Goal: Use online tool/utility: Utilize a website feature to perform a specific function

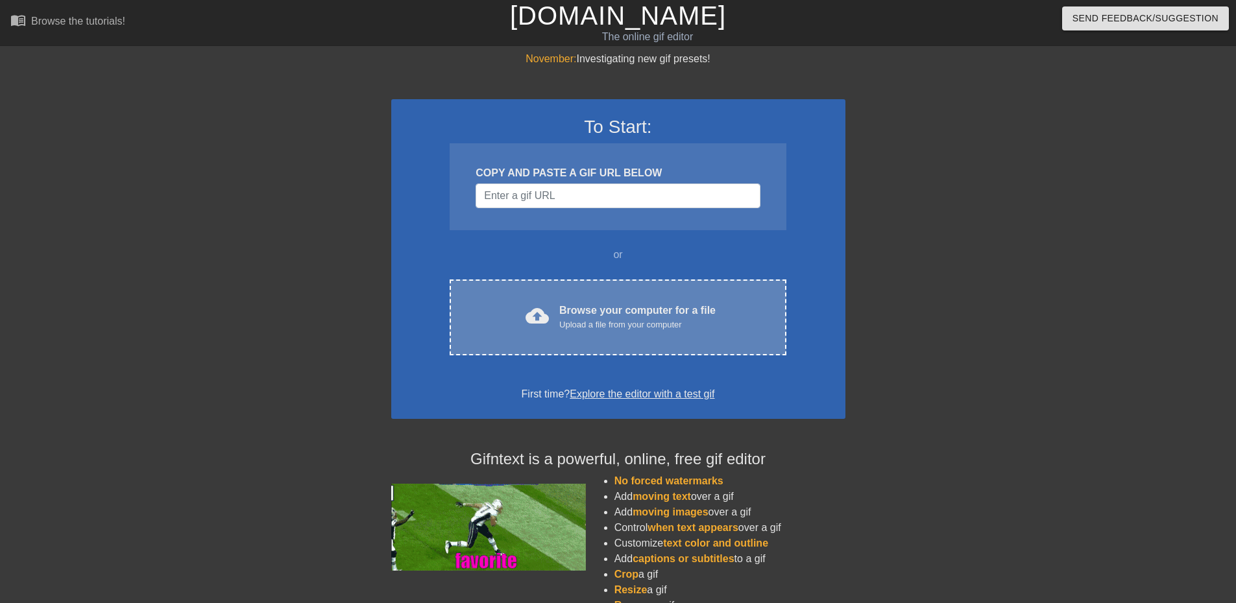
click at [660, 306] on div "Browse your computer for a file Upload a file from your computer" at bounding box center [637, 317] width 156 height 29
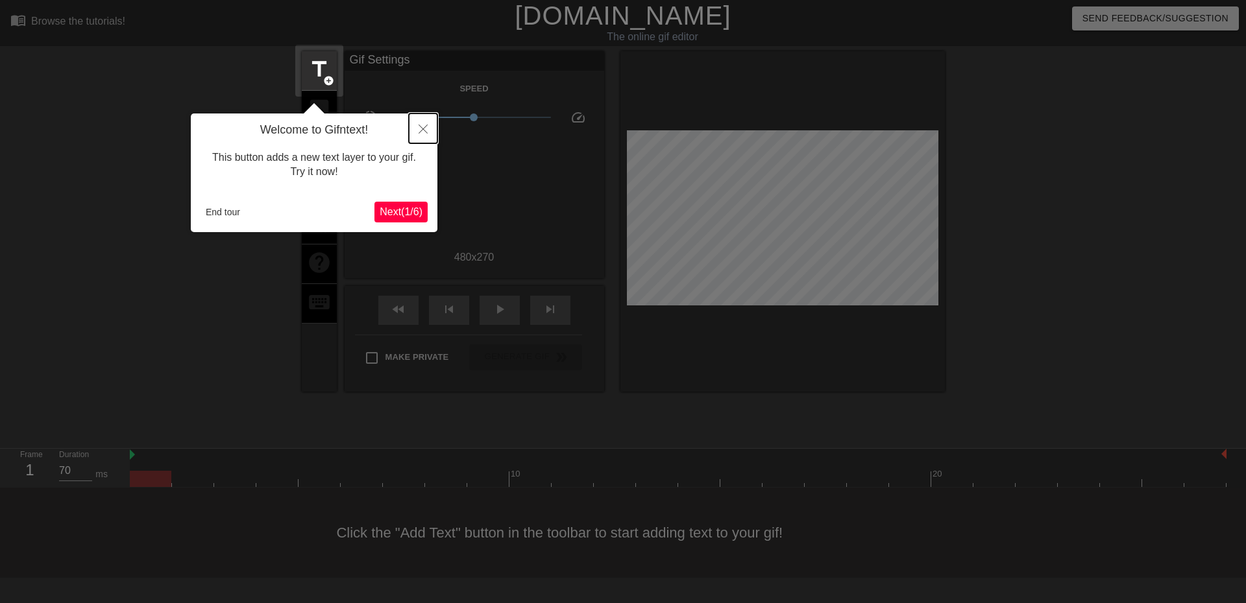
click at [426, 128] on icon "Close" at bounding box center [422, 129] width 9 height 9
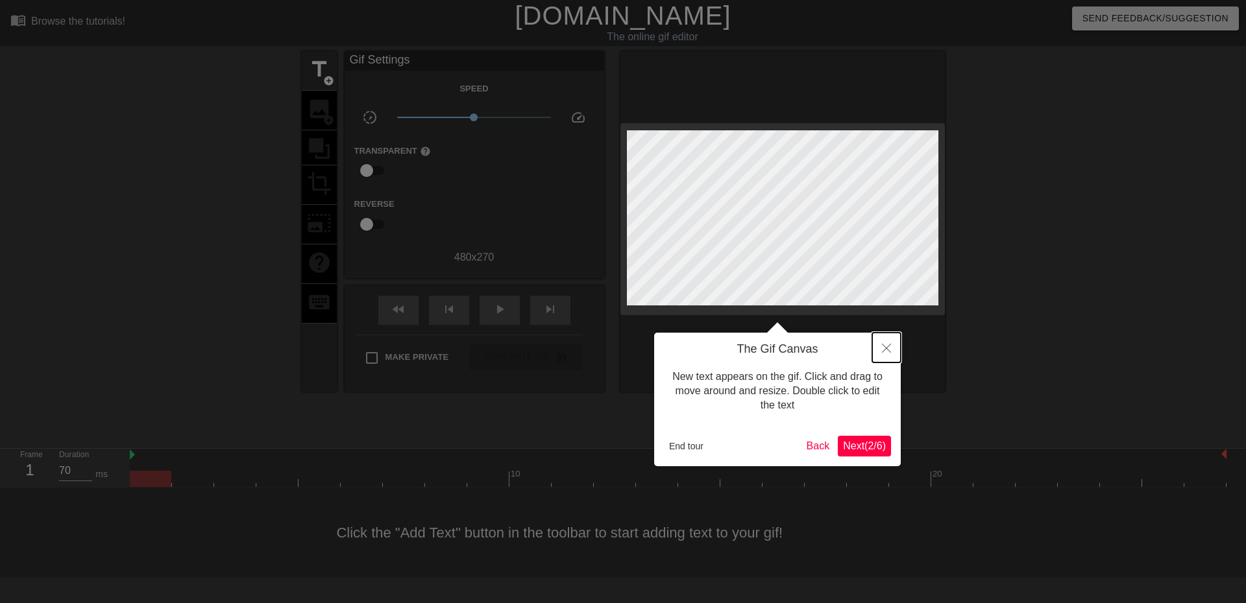
click at [887, 352] on icon "Close" at bounding box center [886, 348] width 9 height 9
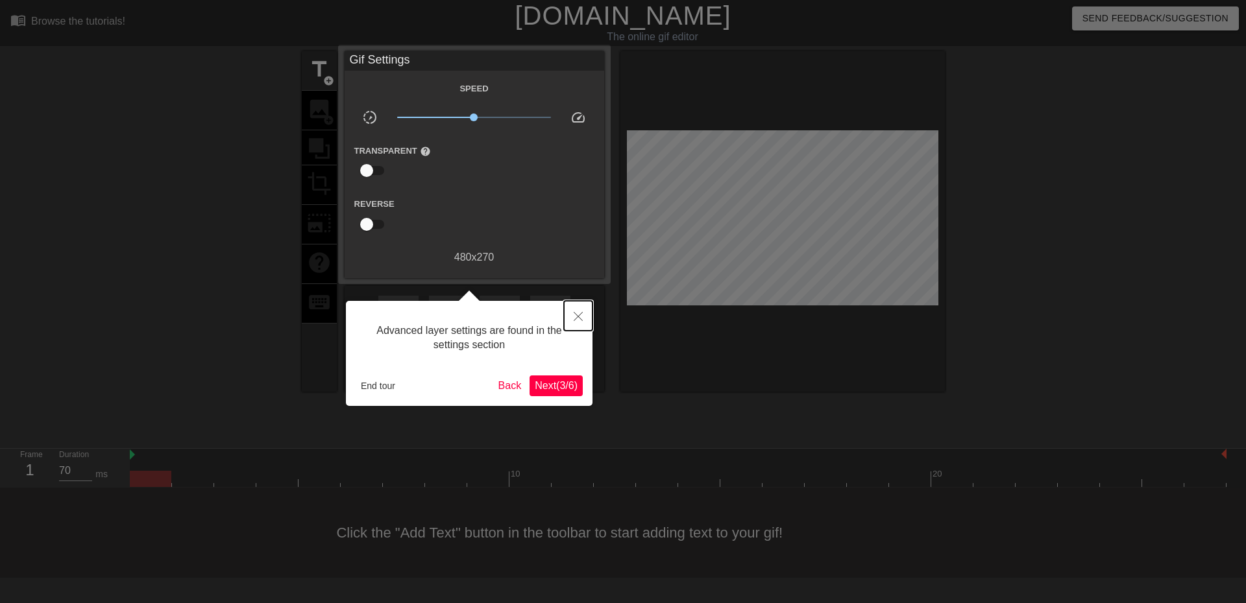
click at [583, 317] on button "Close" at bounding box center [578, 316] width 29 height 30
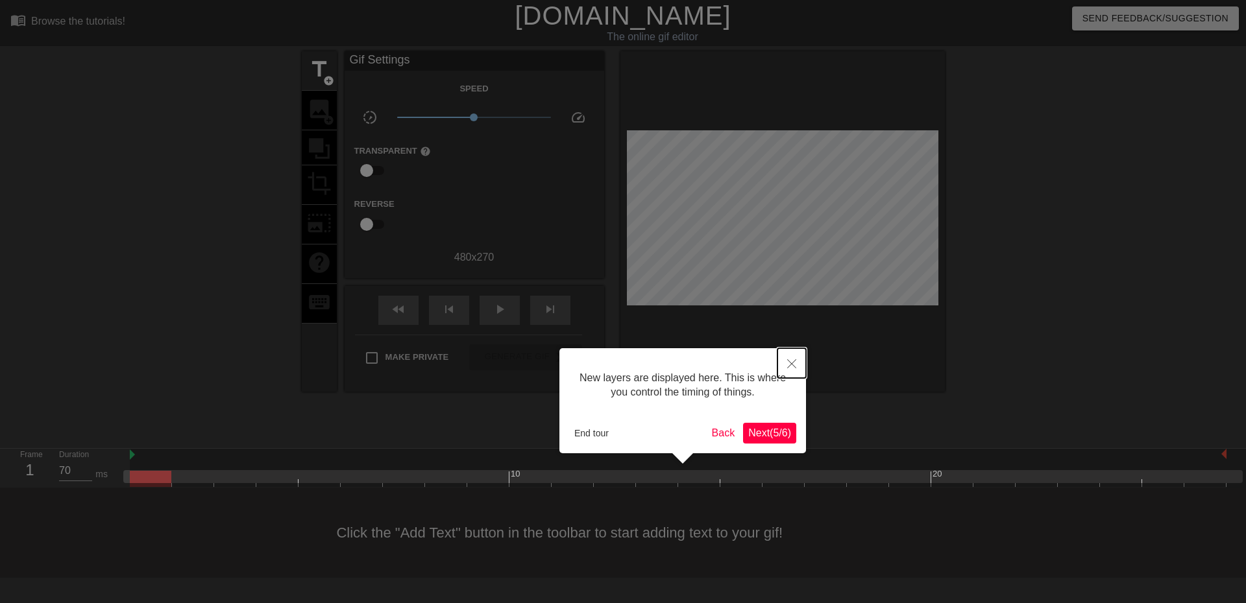
click at [786, 361] on button "Close" at bounding box center [791, 363] width 29 height 30
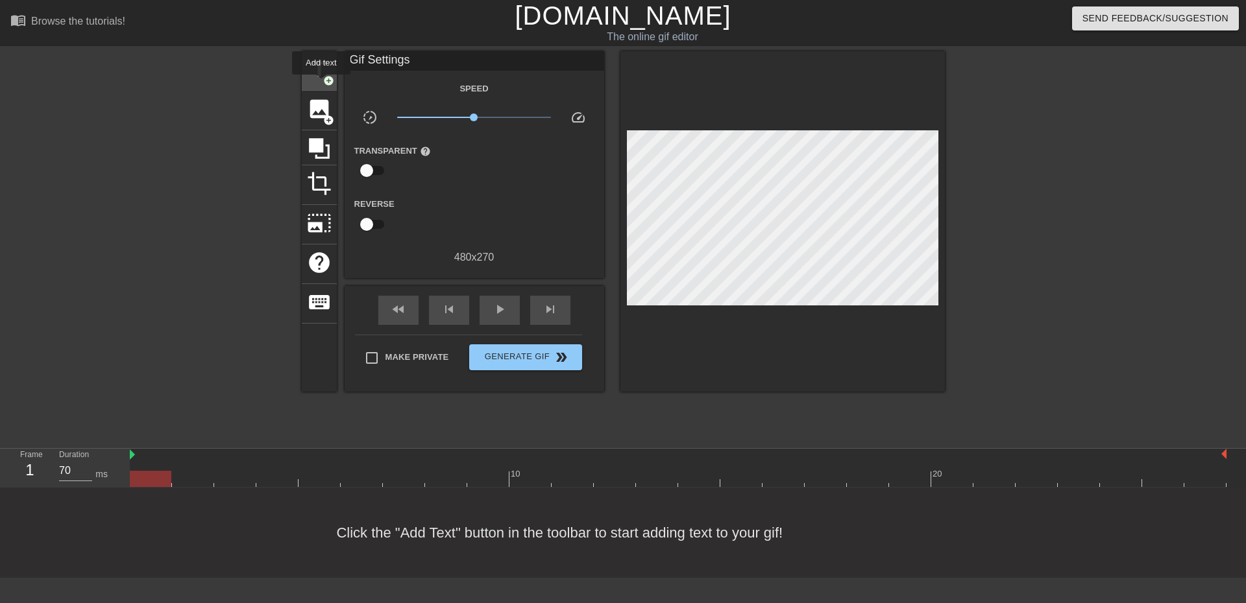
click at [313, 77] on span "title" at bounding box center [319, 69] width 25 height 25
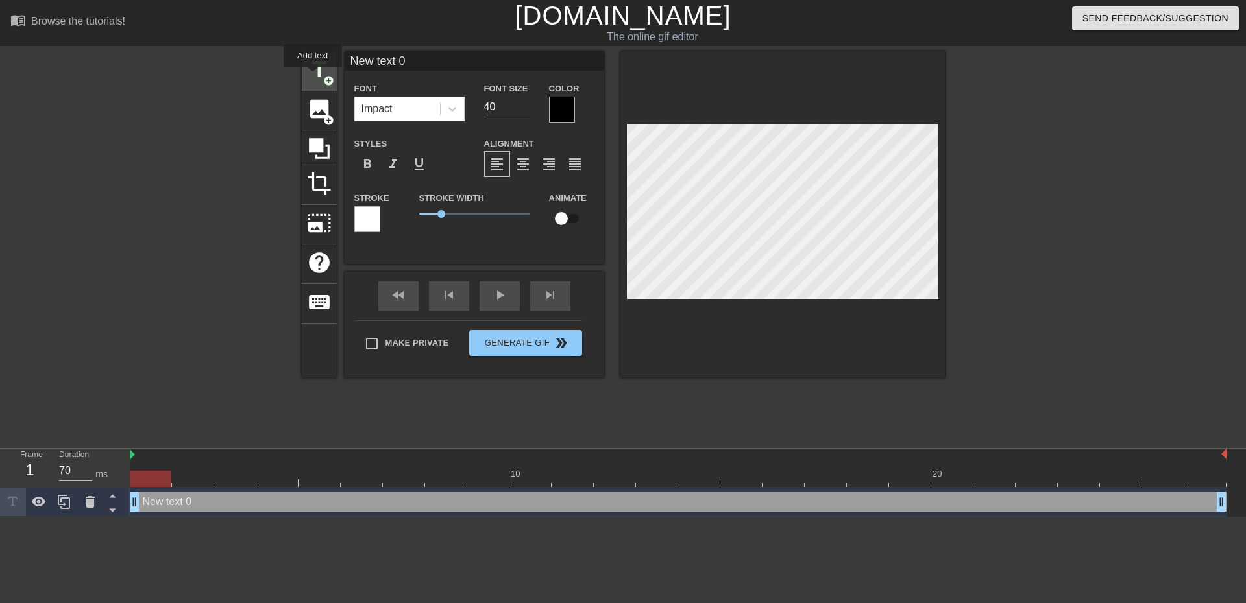
scroll to position [0, 0]
drag, startPoint x: 506, startPoint y: 105, endPoint x: 463, endPoint y: 101, distance: 43.1
click at [463, 101] on div "Font Impact Font Size 40 Color" at bounding box center [473, 101] width 259 height 42
type input "30"
click at [459, 101] on div at bounding box center [452, 108] width 23 height 23
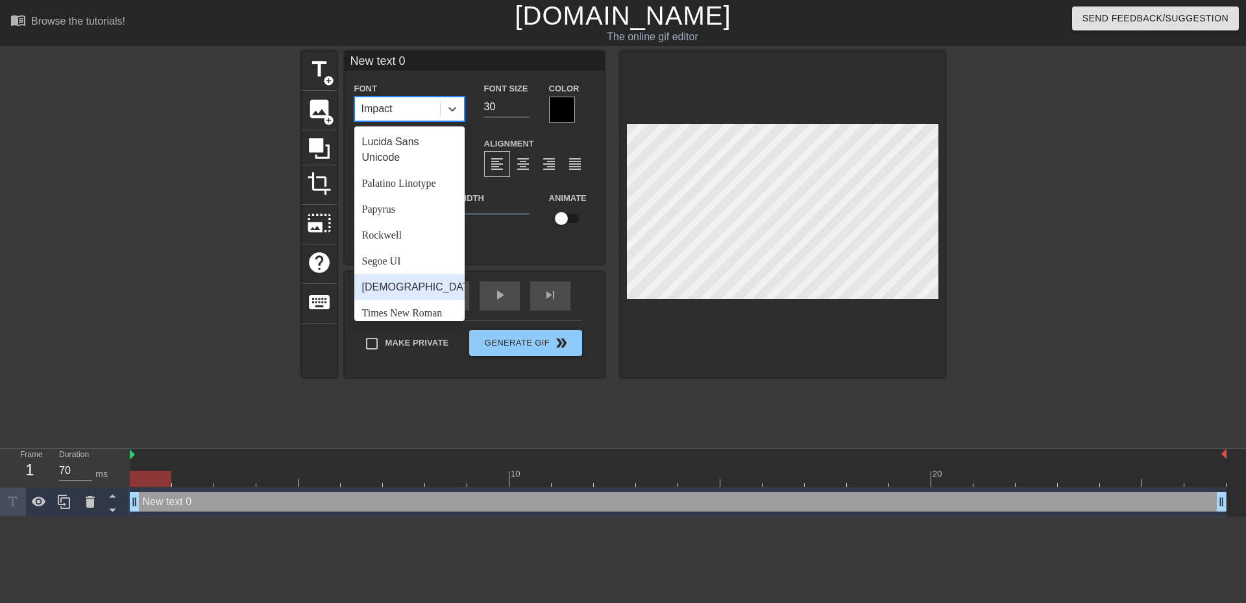
scroll to position [465, 0]
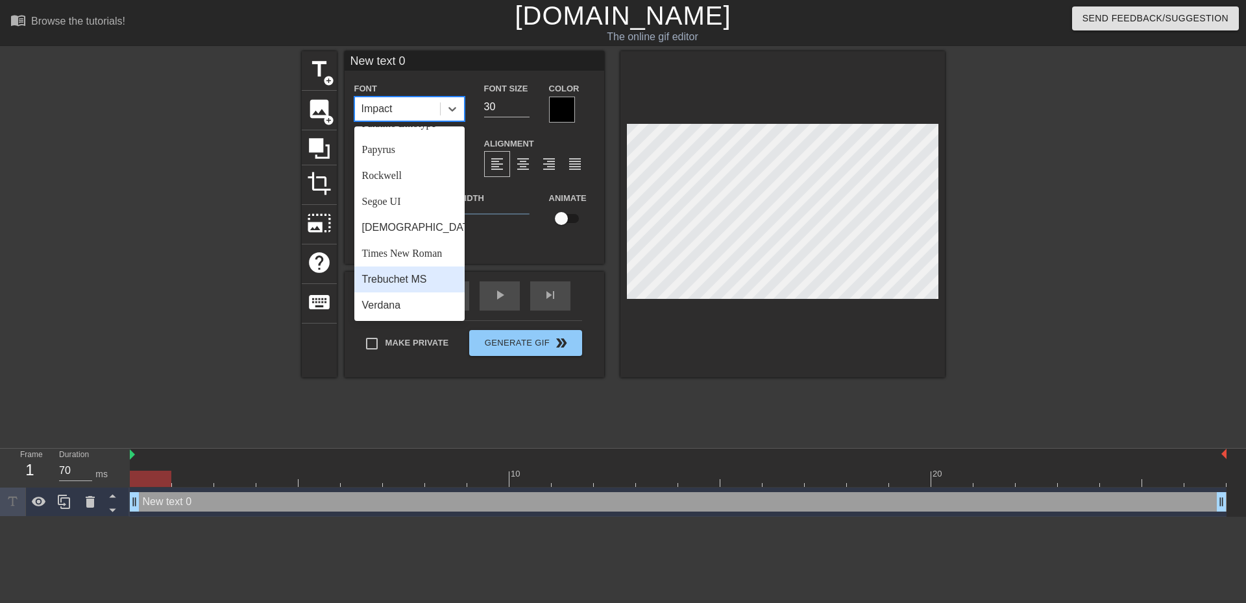
click at [395, 276] on div "Trebuchet MS" at bounding box center [409, 280] width 110 height 26
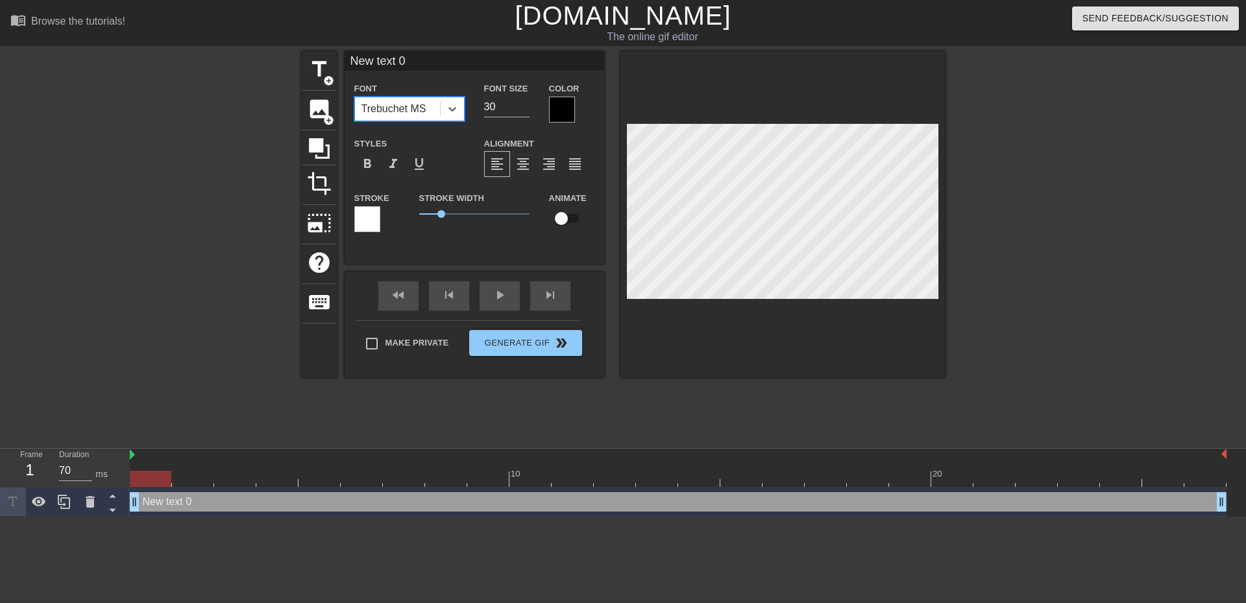
click at [547, 106] on div "Color" at bounding box center [571, 101] width 65 height 42
click at [557, 106] on div at bounding box center [562, 110] width 26 height 26
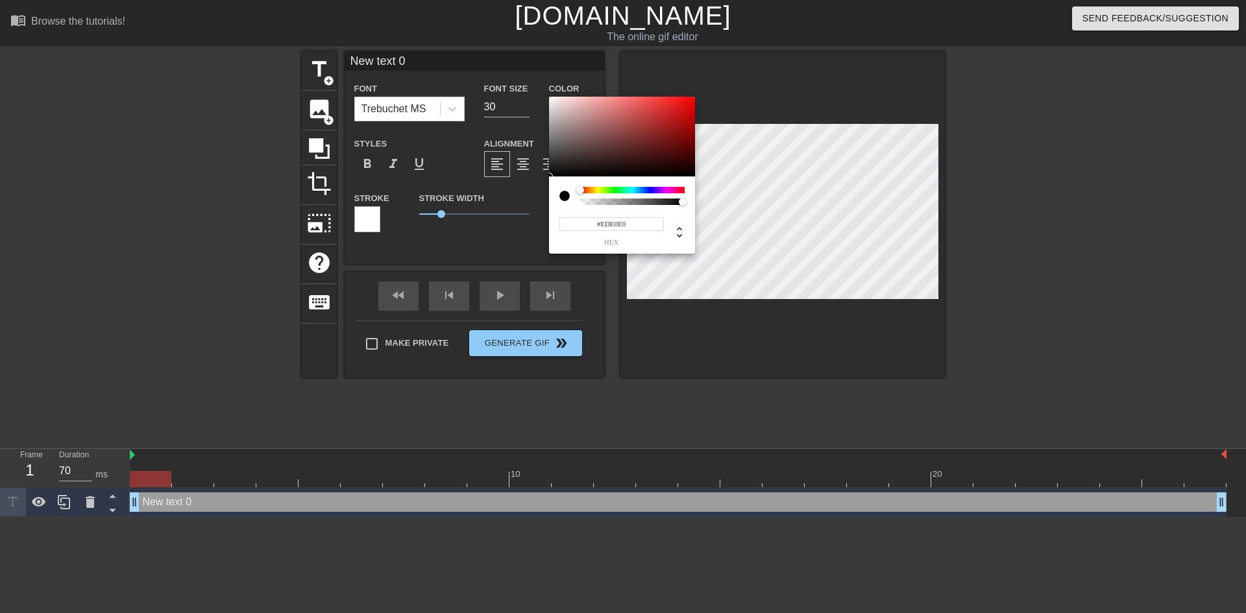
type input "#FFFFFF"
drag, startPoint x: 574, startPoint y: 117, endPoint x: 537, endPoint y: 82, distance: 50.9
click at [537, 82] on div "#FFFFFF hex" at bounding box center [623, 306] width 1246 height 613
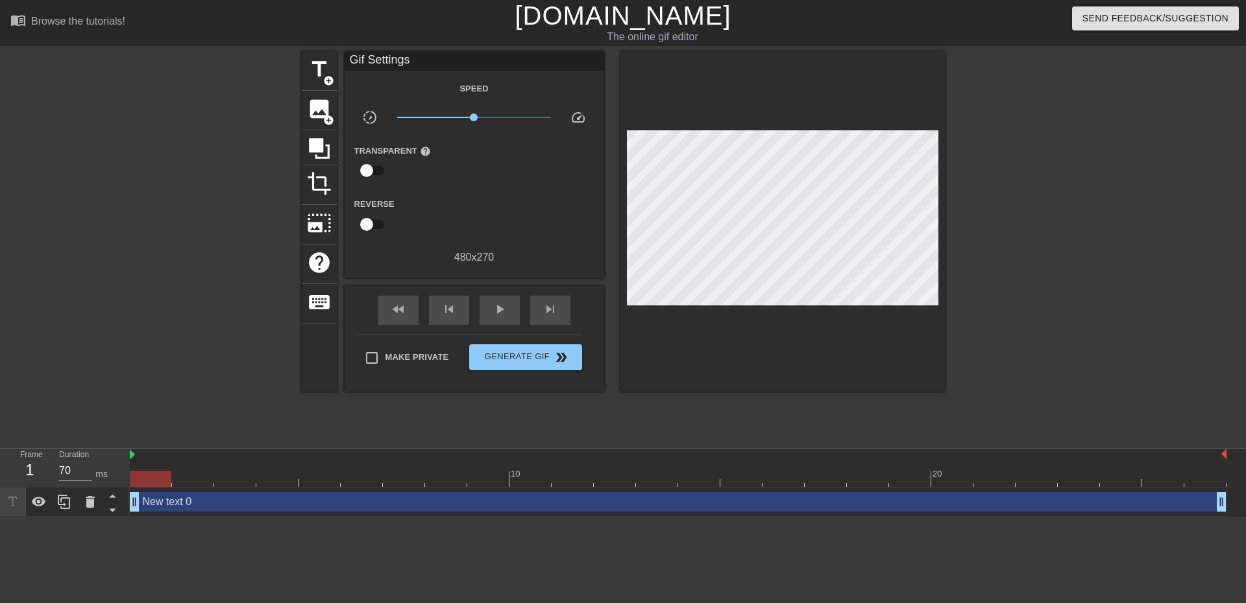
click at [586, 500] on div "New text 0 drag_handle drag_handle" at bounding box center [678, 501] width 1096 height 19
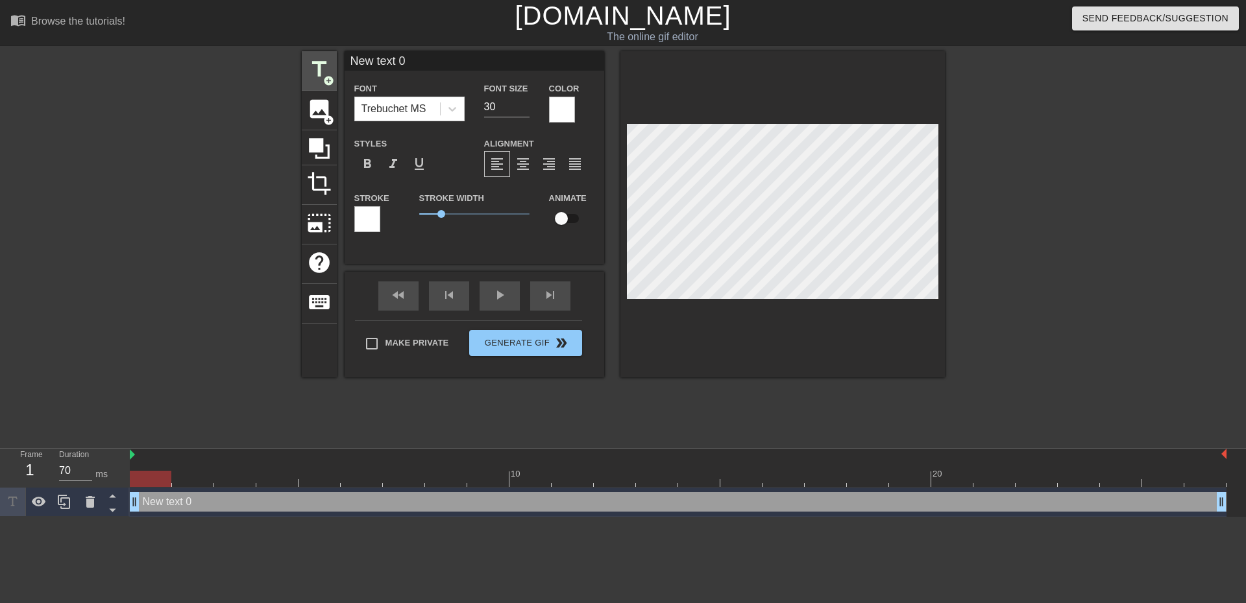
drag, startPoint x: 432, startPoint y: 64, endPoint x: 315, endPoint y: 59, distance: 117.5
click at [315, 59] on div "title add_circle image add_circle crop photo_size_select_large help keyboard Ne…" at bounding box center [623, 214] width 643 height 326
type input "[PERSON_NAME]"
drag, startPoint x: 139, startPoint y: 478, endPoint x: 162, endPoint y: 473, distance: 23.3
click at [162, 473] on div at bounding box center [151, 479] width 42 height 16
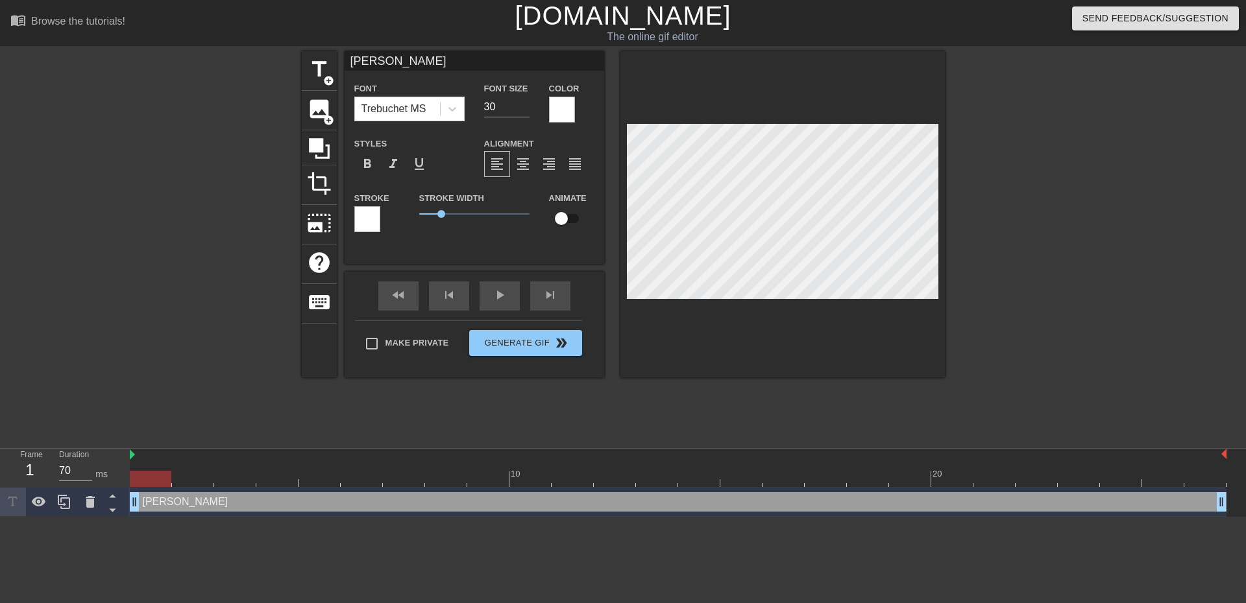
drag, startPoint x: 135, startPoint y: 482, endPoint x: 241, endPoint y: 422, distance: 121.7
click at [131, 466] on div "10 20" at bounding box center [678, 468] width 1096 height 38
drag, startPoint x: 134, startPoint y: 474, endPoint x: 549, endPoint y: 472, distance: 415.9
click at [551, 472] on div at bounding box center [572, 479] width 42 height 16
type input "70"
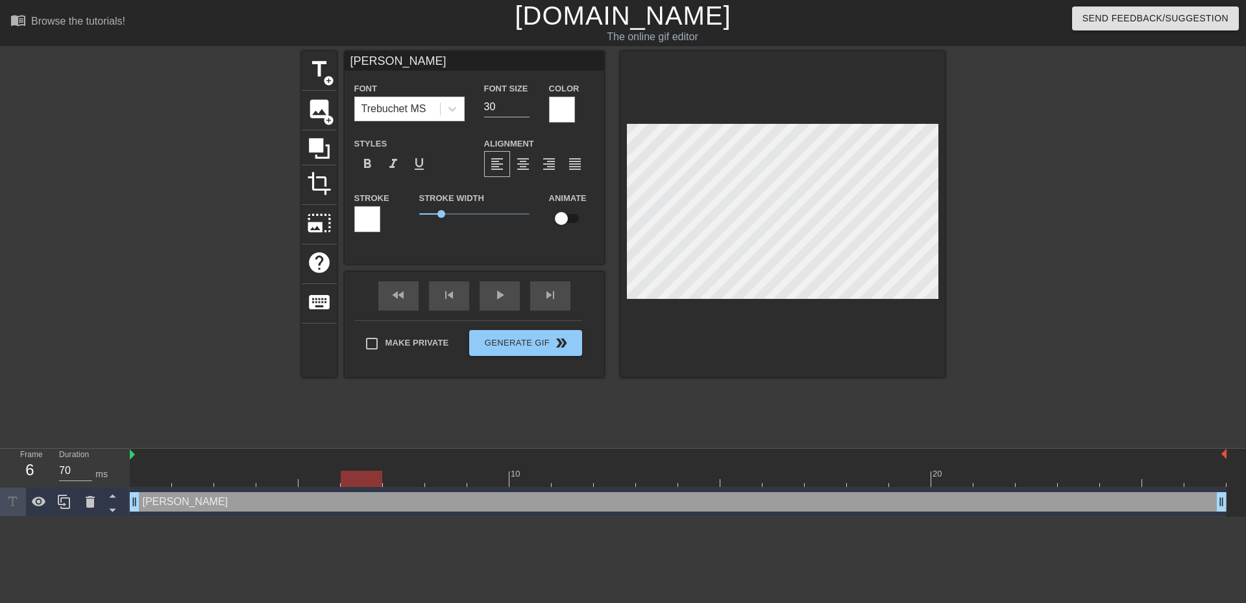
drag, startPoint x: 530, startPoint y: 476, endPoint x: 375, endPoint y: 482, distance: 155.2
click at [375, 482] on div at bounding box center [362, 479] width 42 height 16
click at [315, 80] on span "title" at bounding box center [319, 69] width 25 height 25
type input "New text 1"
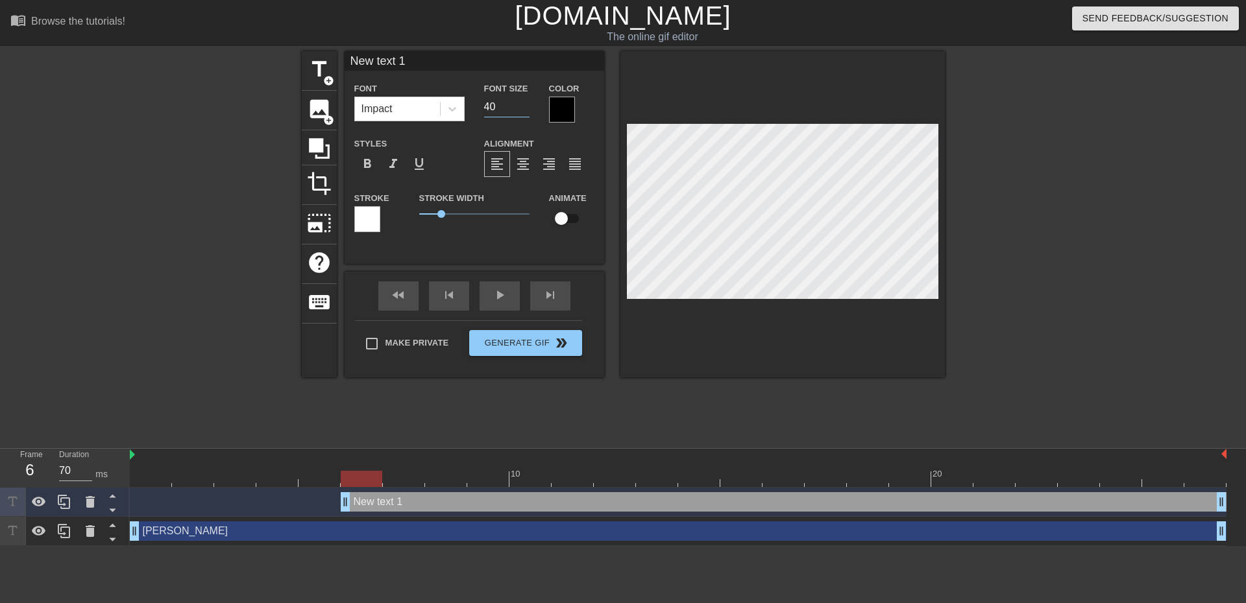
drag, startPoint x: 497, startPoint y: 106, endPoint x: 472, endPoint y: 103, distance: 24.9
click at [474, 104] on div "Font Size 40" at bounding box center [506, 101] width 65 height 42
type input "30"
click at [455, 112] on icon at bounding box center [452, 109] width 13 height 13
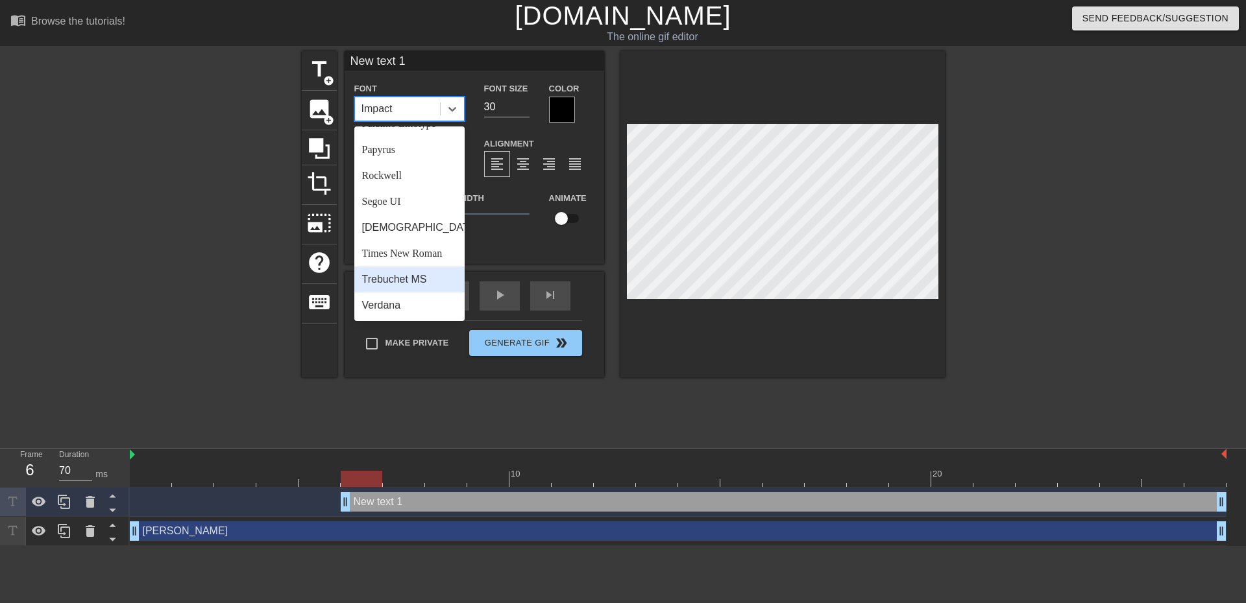
click at [398, 281] on div "Trebuchet MS" at bounding box center [409, 280] width 110 height 26
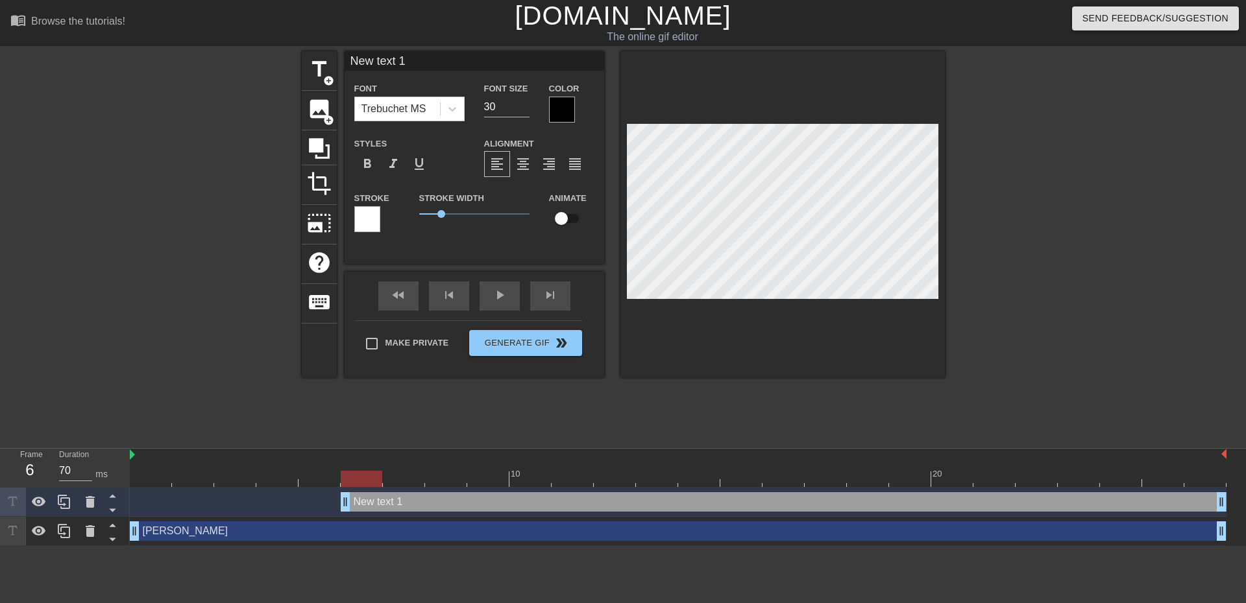
drag, startPoint x: 437, startPoint y: 64, endPoint x: 349, endPoint y: 67, distance: 88.3
click at [344, 65] on input "New text 1" at bounding box center [473, 60] width 259 height 19
click at [553, 114] on div at bounding box center [562, 110] width 26 height 26
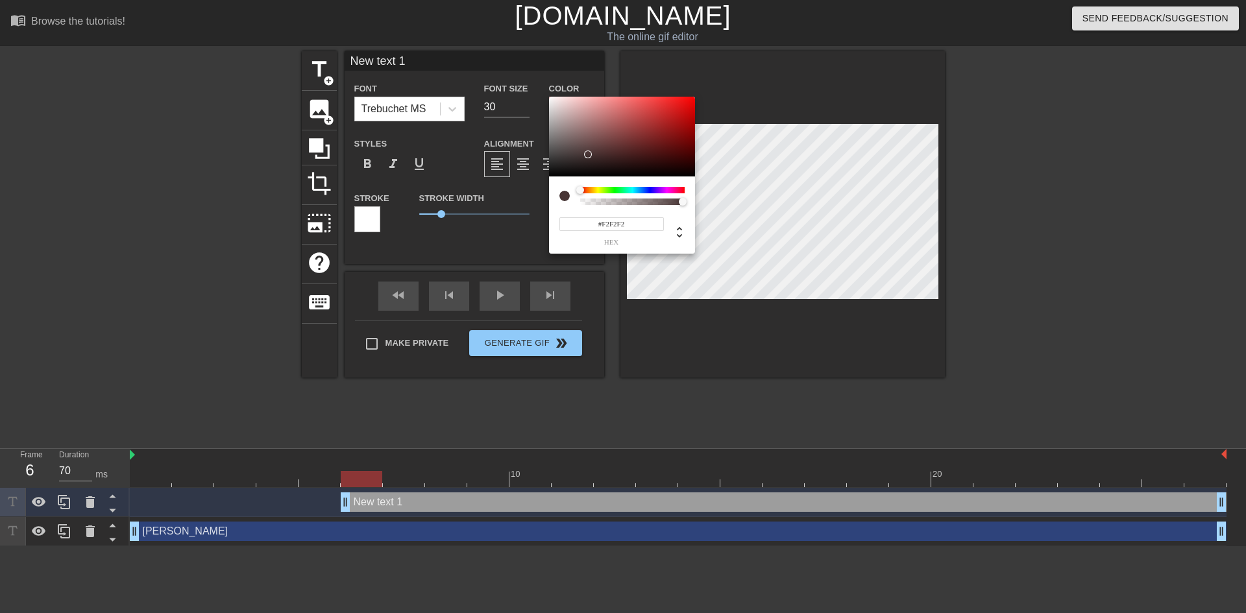
type input "#FFFFFF"
drag, startPoint x: 586, startPoint y: 154, endPoint x: 505, endPoint y: 67, distance: 118.9
click at [505, 67] on div "#FFFFFF hex" at bounding box center [623, 306] width 1246 height 613
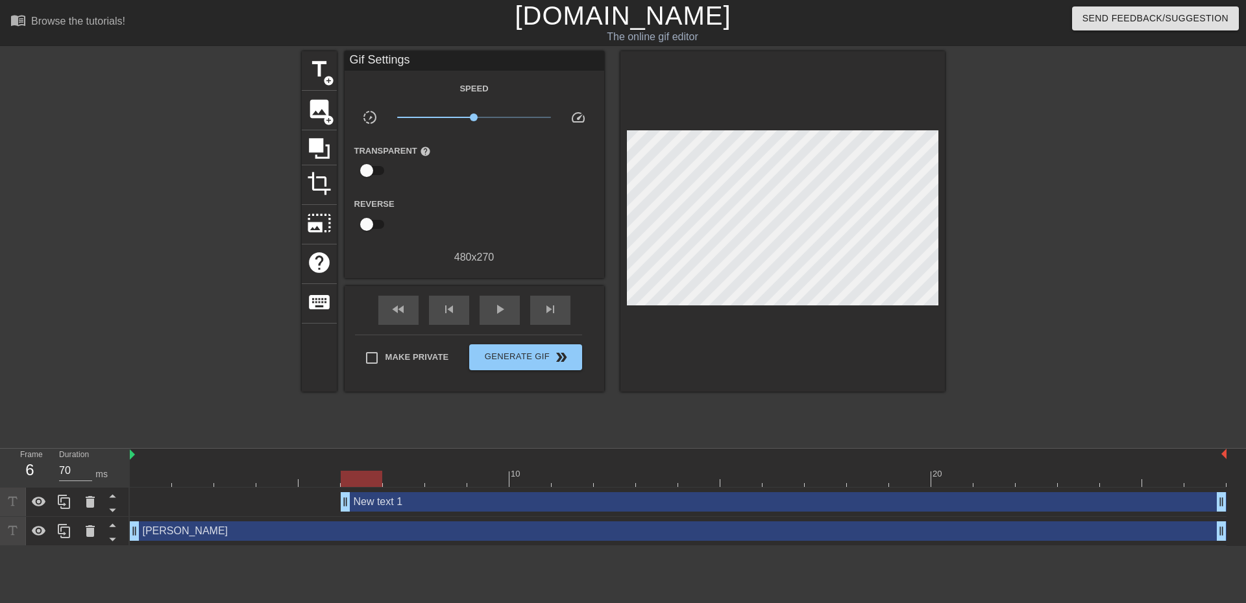
drag, startPoint x: 418, startPoint y: 55, endPoint x: 336, endPoint y: 50, distance: 81.9
click at [336, 50] on div "menu_book Browse the tutorials! Gifntext.com The online gif editor Send Feedbac…" at bounding box center [623, 273] width 1246 height 546
click at [439, 500] on div "New text 1 drag_handle drag_handle" at bounding box center [784, 501] width 886 height 19
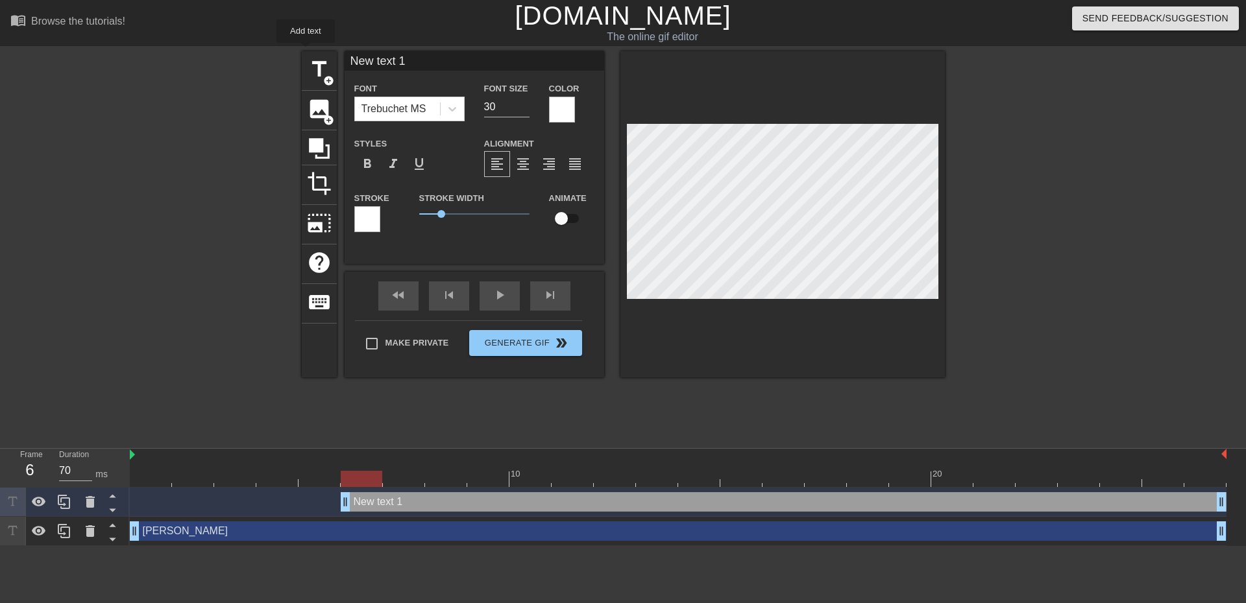
drag, startPoint x: 306, startPoint y: 52, endPoint x: 293, endPoint y: 52, distance: 12.3
click at [293, 52] on div "title add_circle image add_circle crop photo_size_select_large help keyboard Ne…" at bounding box center [623, 245] width 1246 height 389
type input "Kapinha"
drag, startPoint x: 372, startPoint y: 480, endPoint x: 663, endPoint y: 470, distance: 290.8
click at [663, 470] on div "10 20" at bounding box center [678, 468] width 1096 height 38
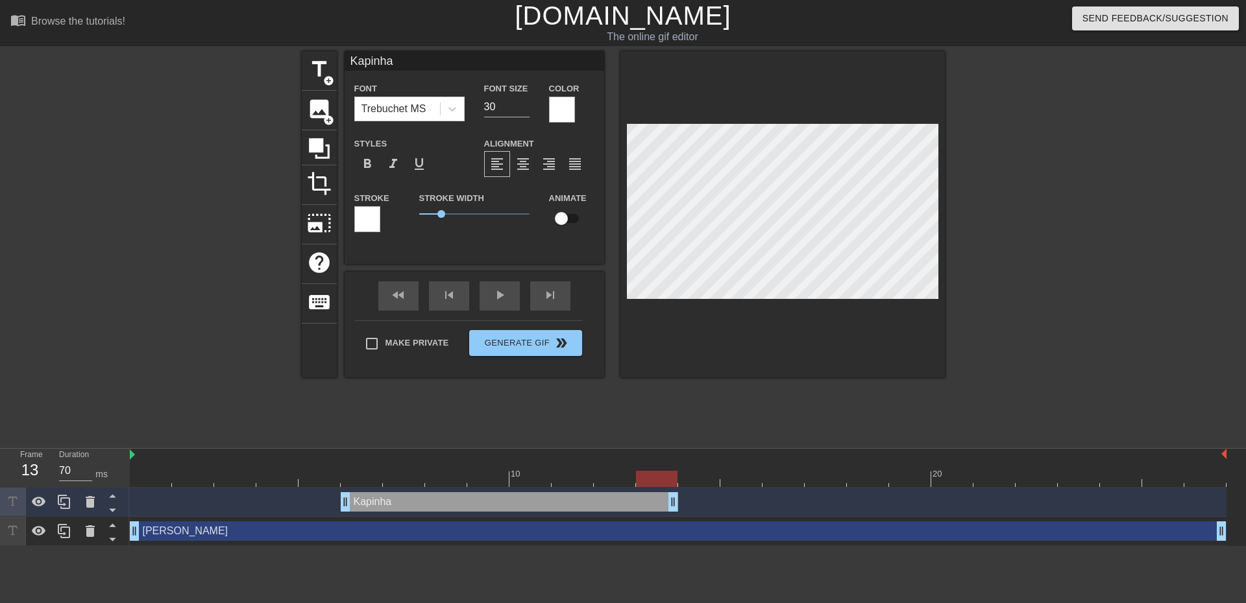
type input "60"
drag, startPoint x: 1220, startPoint y: 500, endPoint x: 701, endPoint y: 503, distance: 519.0
click at [521, 338] on div "Make Private Generate Gif double_arrow" at bounding box center [468, 345] width 227 height 51
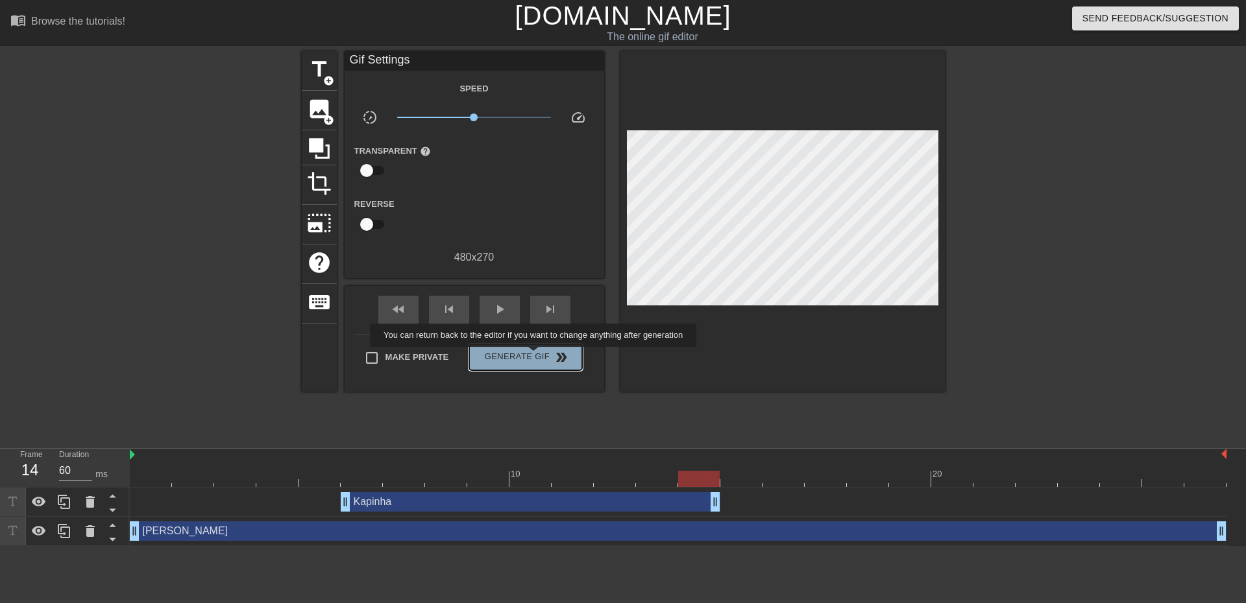
click at [535, 356] on span "Generate Gif double_arrow" at bounding box center [525, 358] width 102 height 16
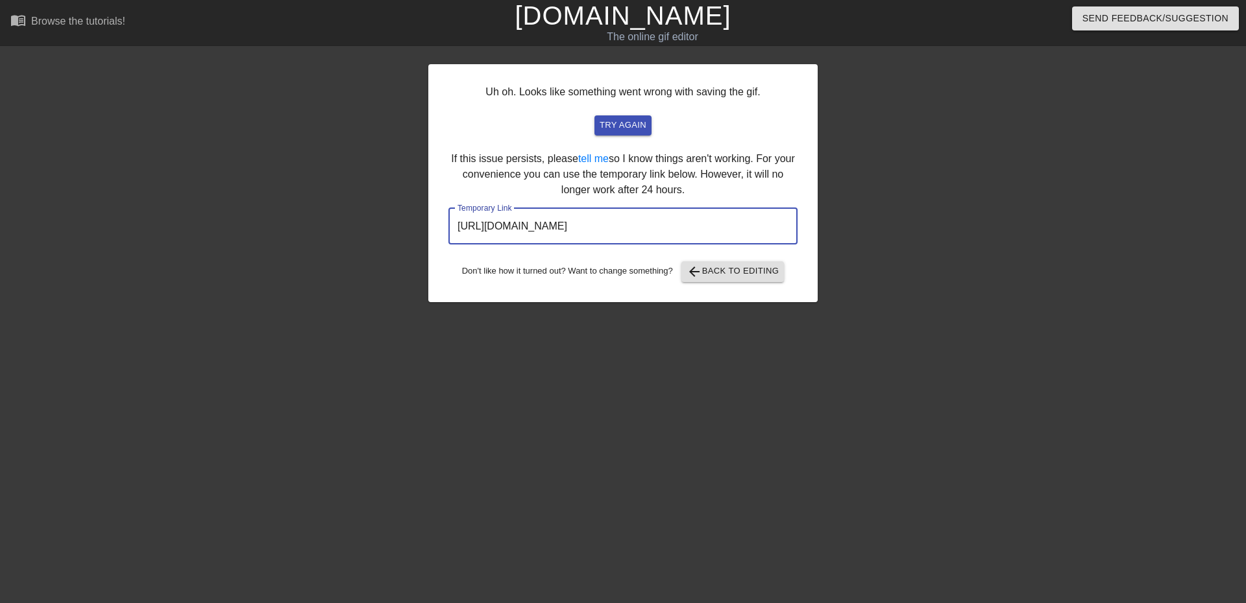
drag, startPoint x: 729, startPoint y: 227, endPoint x: 373, endPoint y: 200, distance: 356.5
click at [365, 206] on div "Uh oh. Looks like something went wrong with saving the gif. try again If this i…" at bounding box center [623, 245] width 1246 height 389
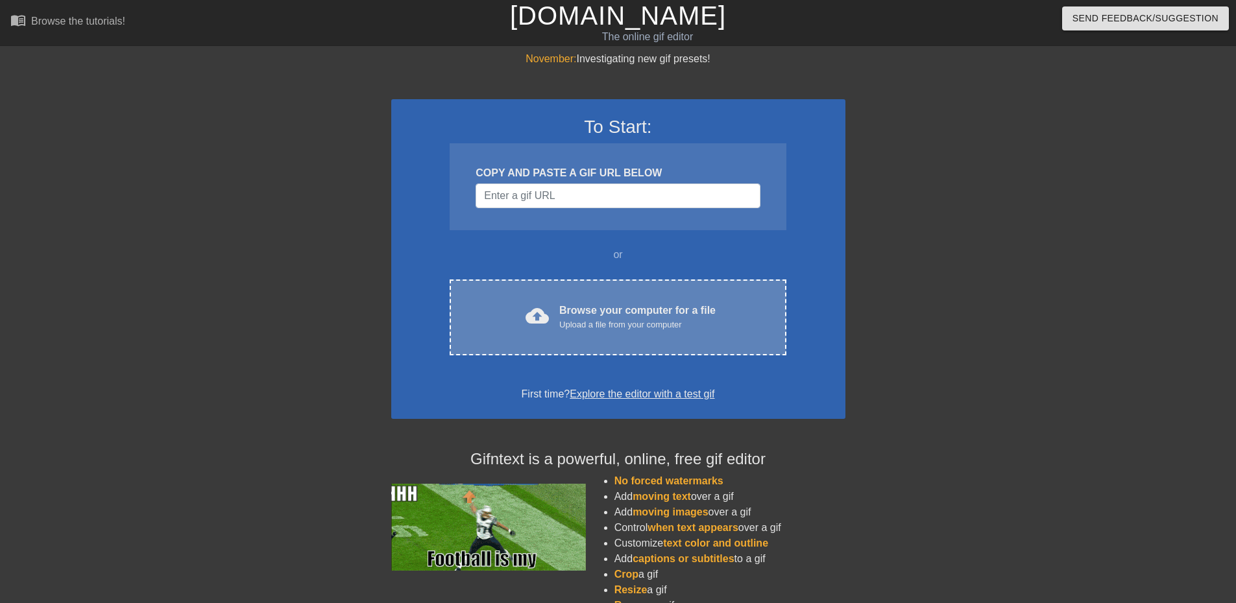
click at [652, 304] on div "Browse your computer for a file Upload a file from your computer" at bounding box center [637, 317] width 156 height 29
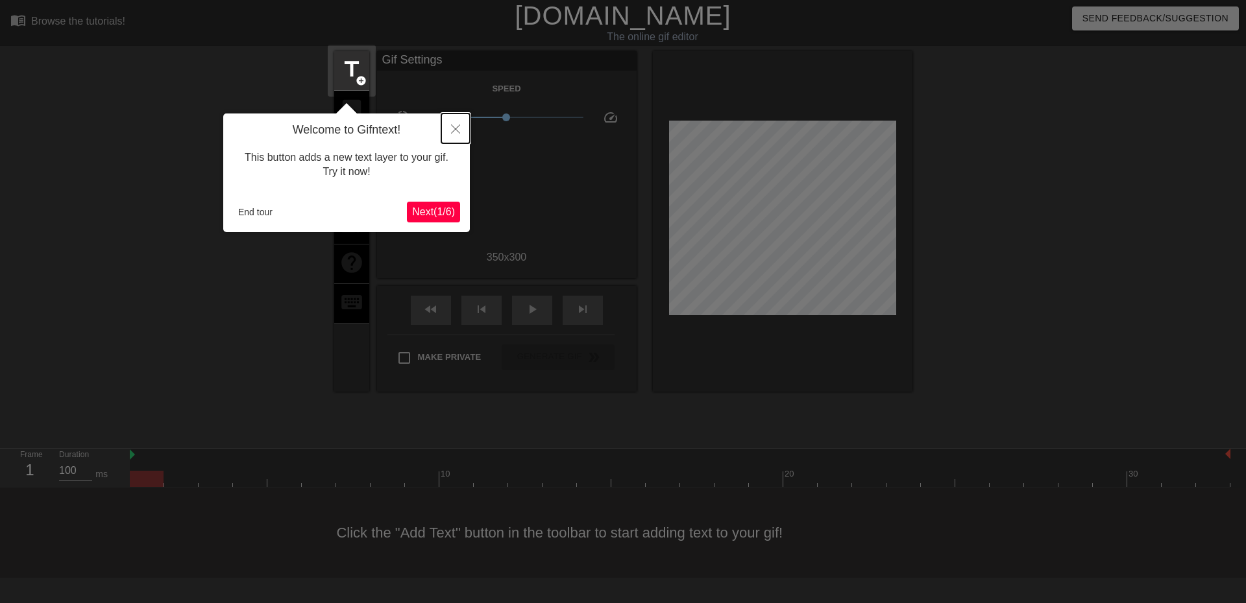
click at [456, 128] on icon "Close" at bounding box center [455, 129] width 9 height 9
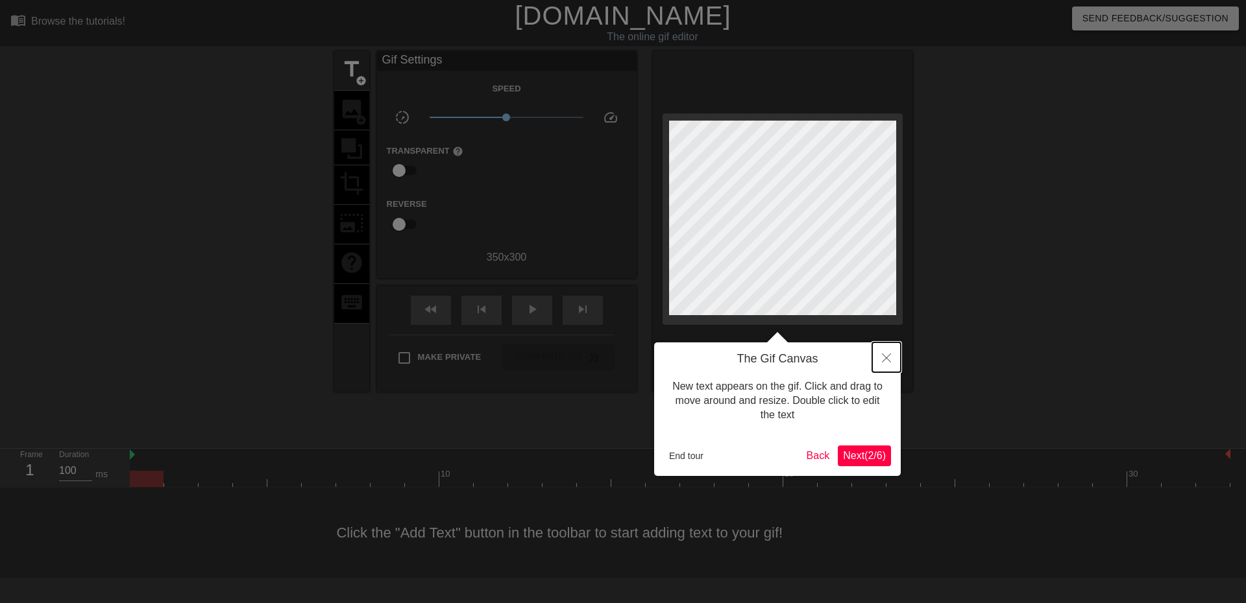
click at [883, 351] on button "Close" at bounding box center [886, 358] width 29 height 30
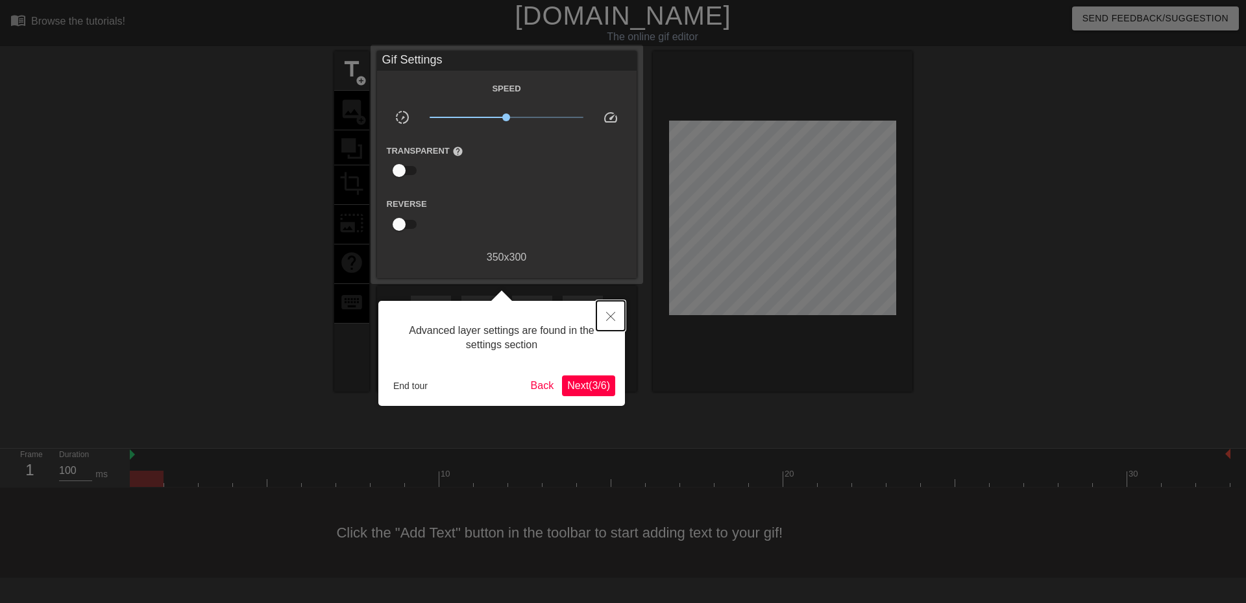
click at [607, 316] on icon "Close" at bounding box center [610, 316] width 9 height 9
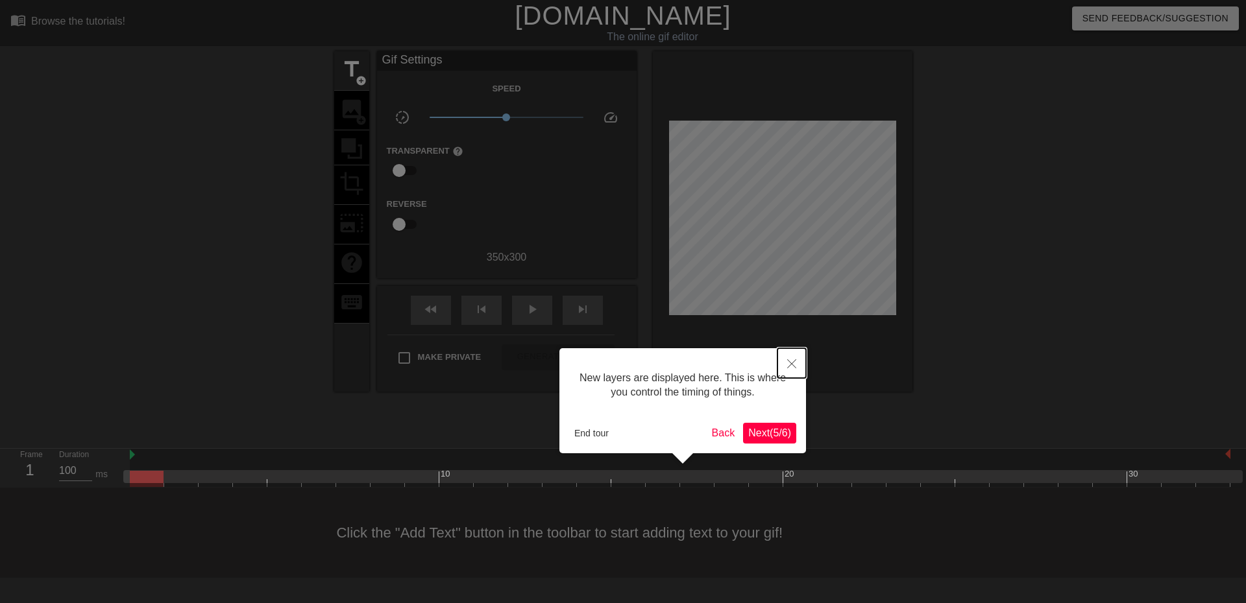
click at [789, 361] on icon "Close" at bounding box center [791, 363] width 9 height 9
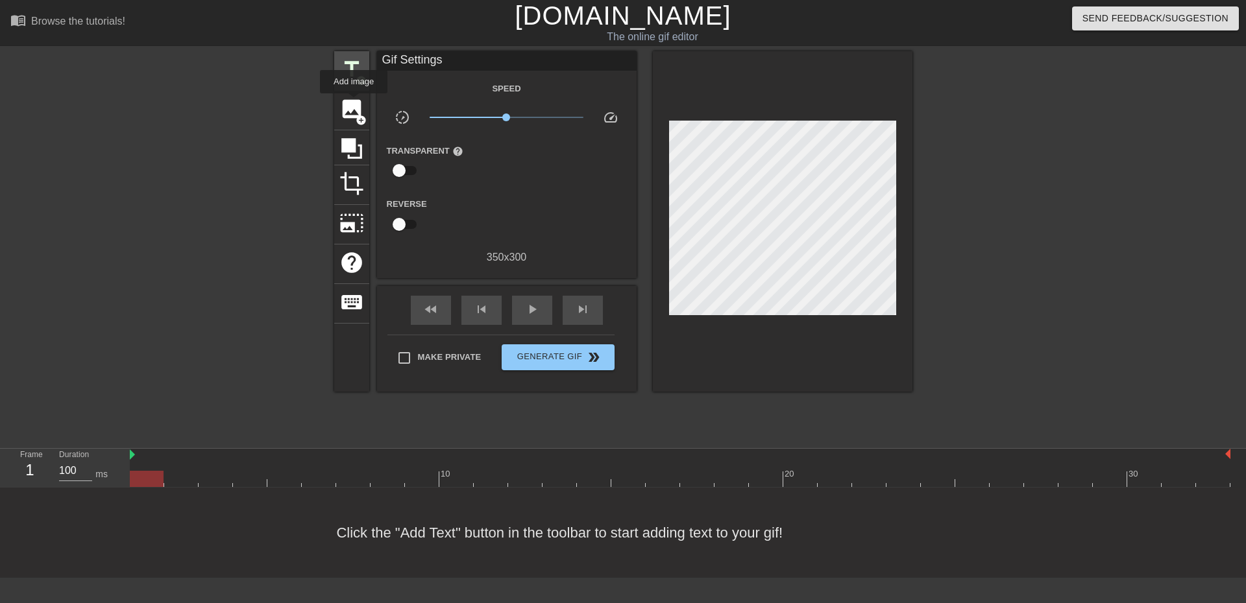
click at [348, 80] on span "title" at bounding box center [351, 69] width 25 height 25
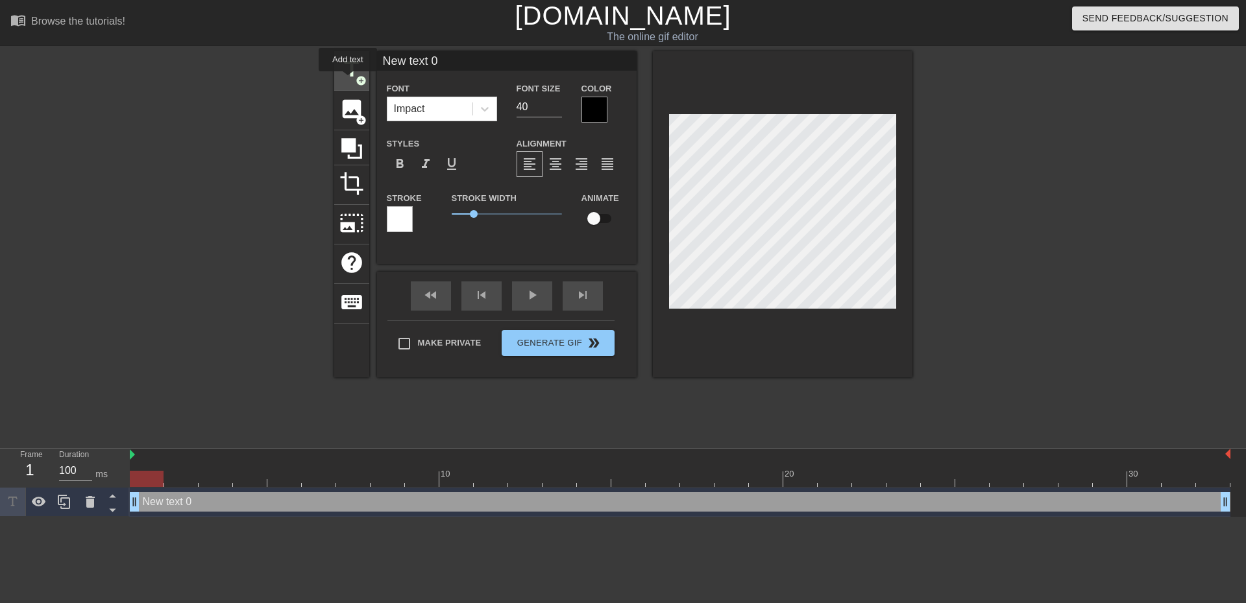
scroll to position [0, 0]
drag, startPoint x: 525, startPoint y: 110, endPoint x: 499, endPoint y: 107, distance: 26.8
click at [499, 107] on div "Font Impact Font Size 40 Color" at bounding box center [506, 101] width 259 height 42
type input "30"
click at [596, 109] on div at bounding box center [594, 110] width 26 height 26
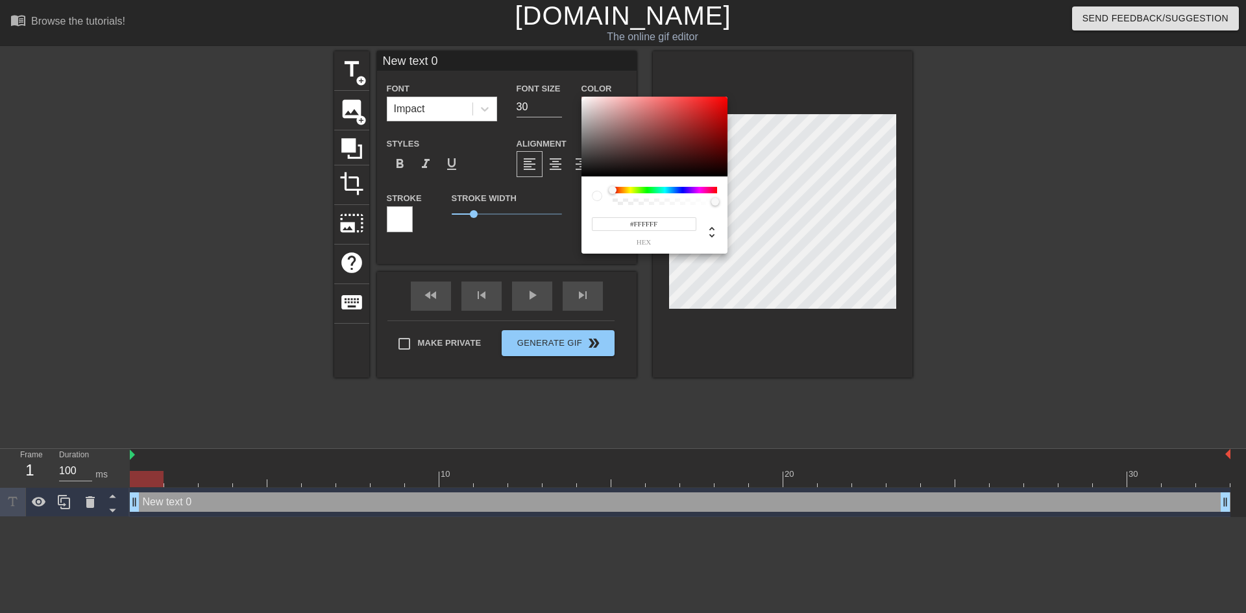
drag, startPoint x: 601, startPoint y: 151, endPoint x: 554, endPoint y: 80, distance: 85.1
click at [554, 80] on div "#FFFFFF hex" at bounding box center [623, 306] width 1246 height 613
type input "#F8F5F5"
click at [583, 99] on div at bounding box center [583, 99] width 8 height 8
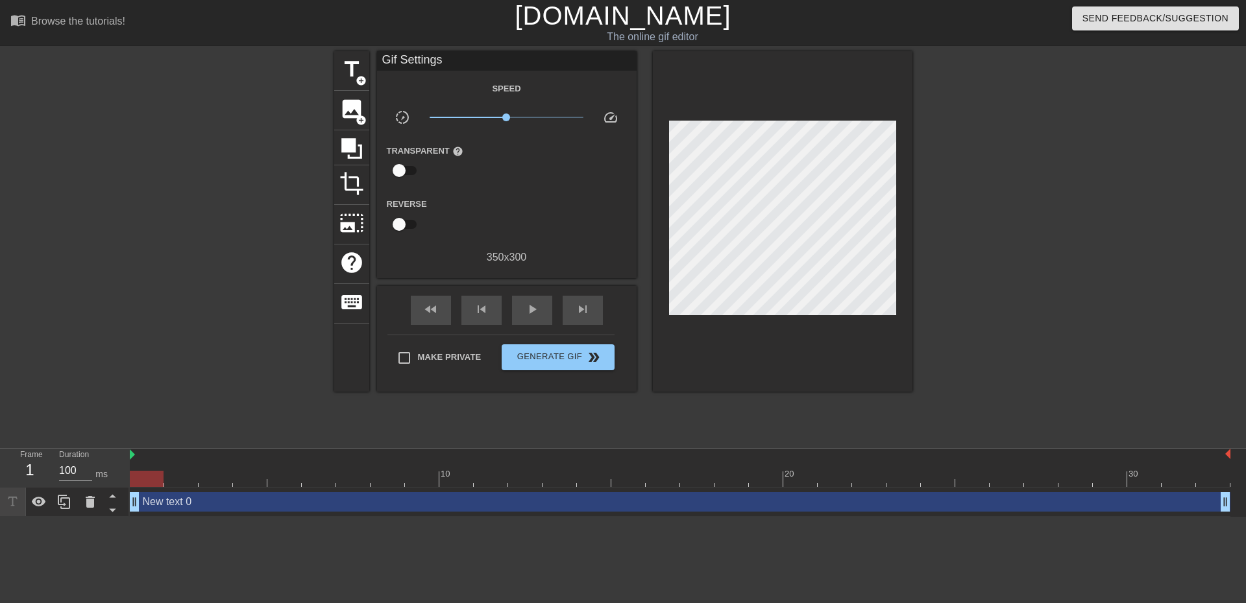
click at [531, 502] on div "New text 0 drag_handle drag_handle" at bounding box center [680, 501] width 1100 height 19
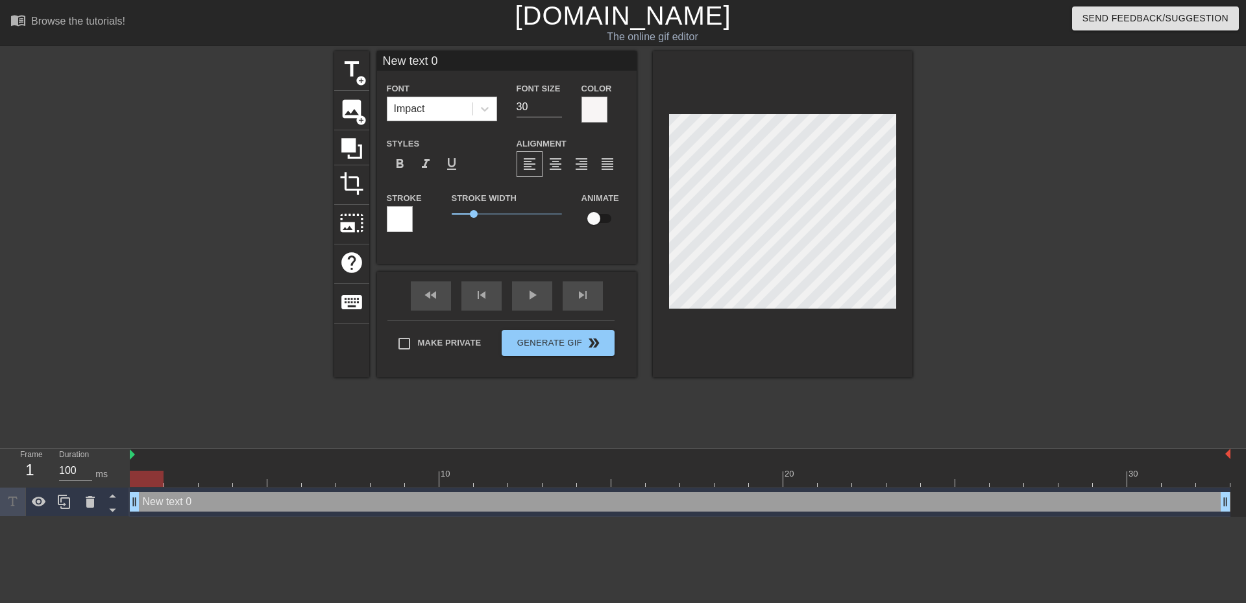
click at [428, 110] on div "Impact" at bounding box center [429, 108] width 85 height 23
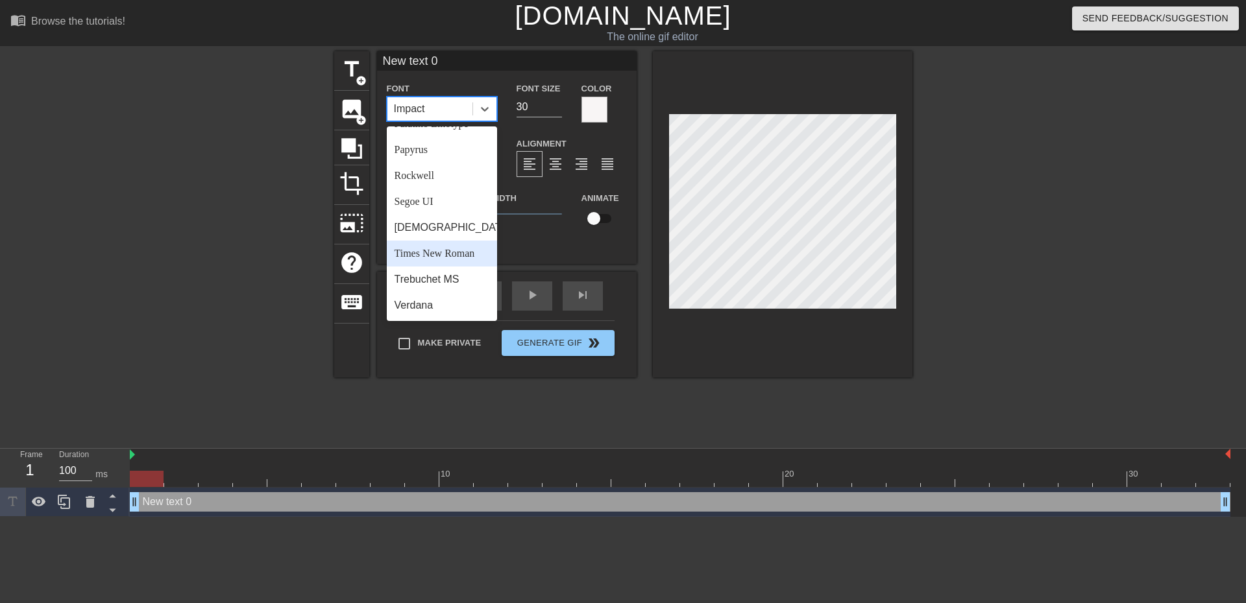
scroll to position [465, 0]
click at [439, 281] on div "Trebuchet MS" at bounding box center [442, 280] width 110 height 26
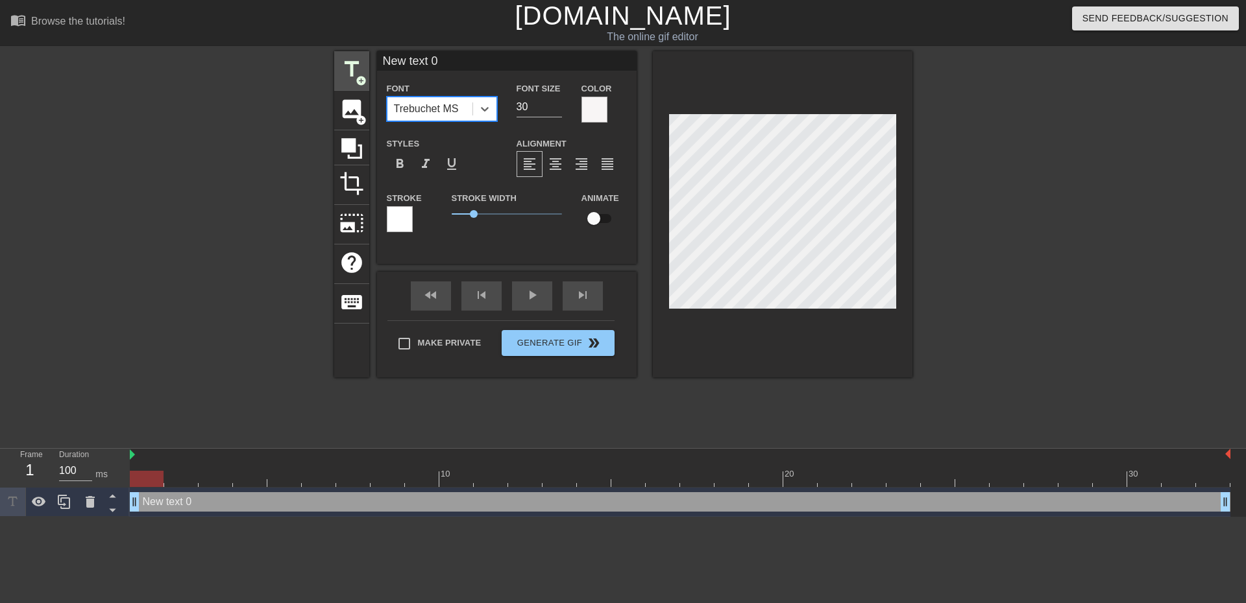
drag, startPoint x: 453, startPoint y: 62, endPoint x: 363, endPoint y: 53, distance: 90.7
click at [367, 53] on div "title add_circle image add_circle crop photo_size_select_large help keyboard Ne…" at bounding box center [623, 214] width 578 height 326
type input "[PERSON_NAME]"
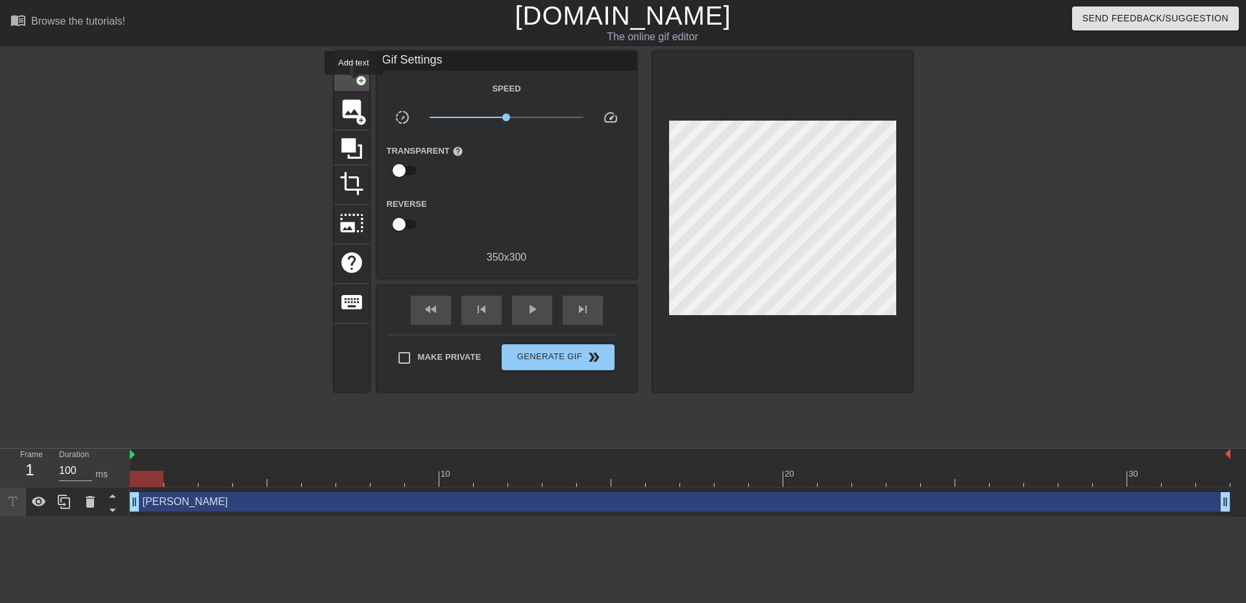
click at [354, 84] on div "title add_circle" at bounding box center [351, 71] width 35 height 40
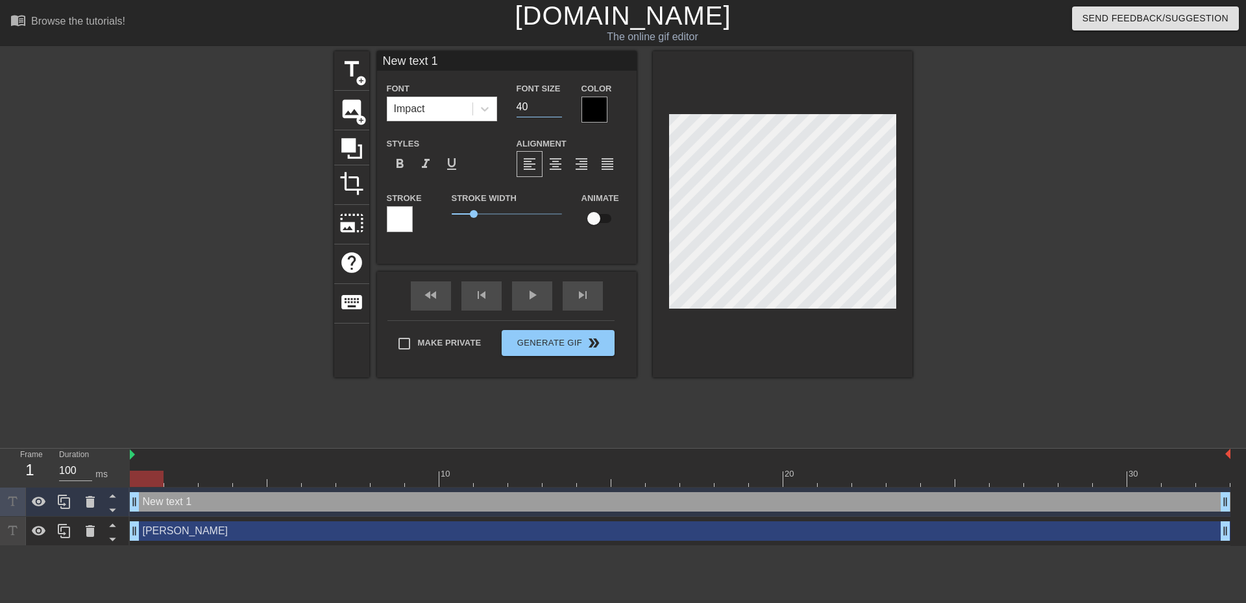
drag, startPoint x: 533, startPoint y: 108, endPoint x: 498, endPoint y: 112, distance: 35.9
click at [499, 110] on div "Font Impact Font Size 40 Color" at bounding box center [506, 101] width 259 height 42
type input "30"
click at [597, 109] on div at bounding box center [594, 110] width 26 height 26
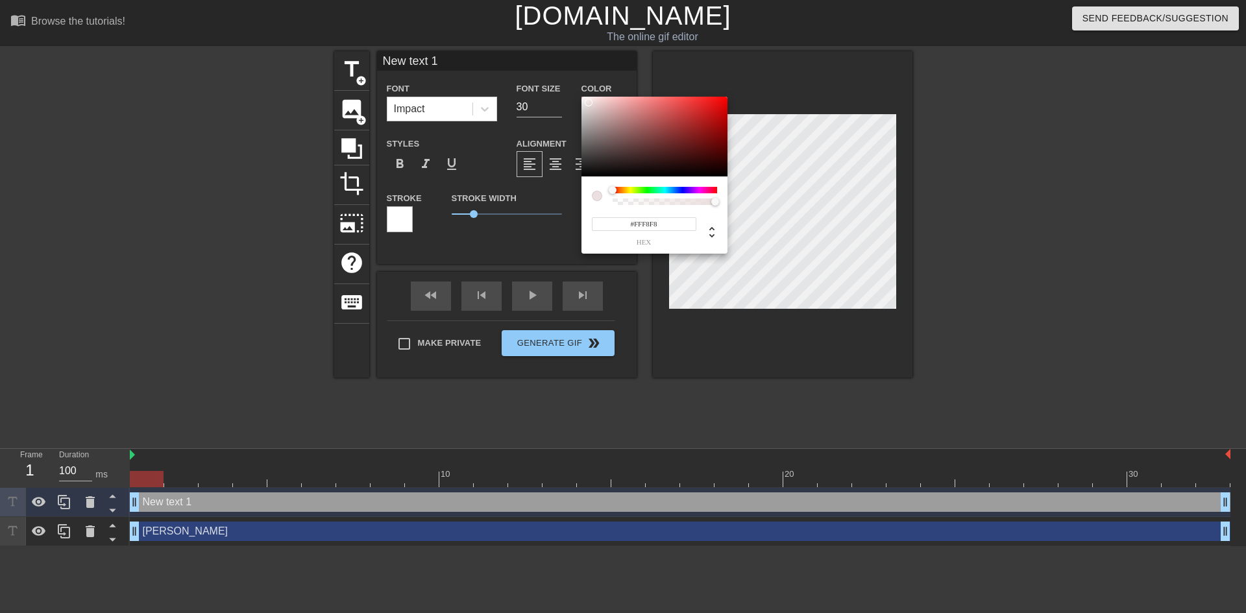
type input "#FFFFFF"
drag, startPoint x: 594, startPoint y: 136, endPoint x: 579, endPoint y: 89, distance: 49.5
click at [579, 89] on div "#FFFFFF hex" at bounding box center [623, 306] width 1246 height 613
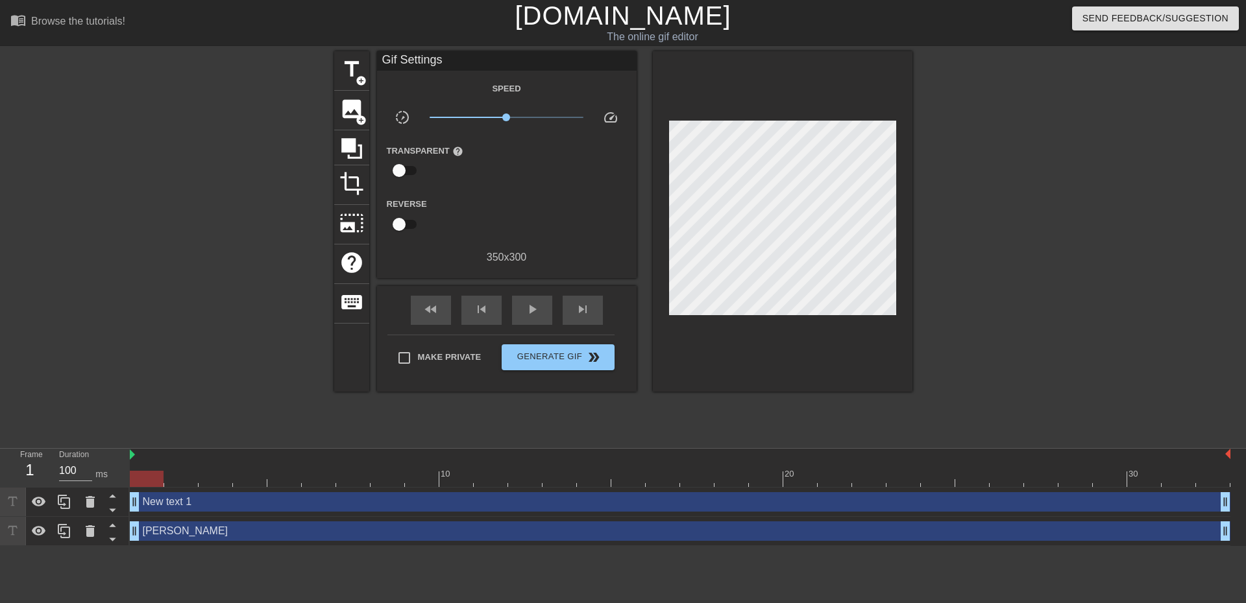
click at [540, 500] on div "New text 1 drag_handle drag_handle" at bounding box center [680, 501] width 1100 height 19
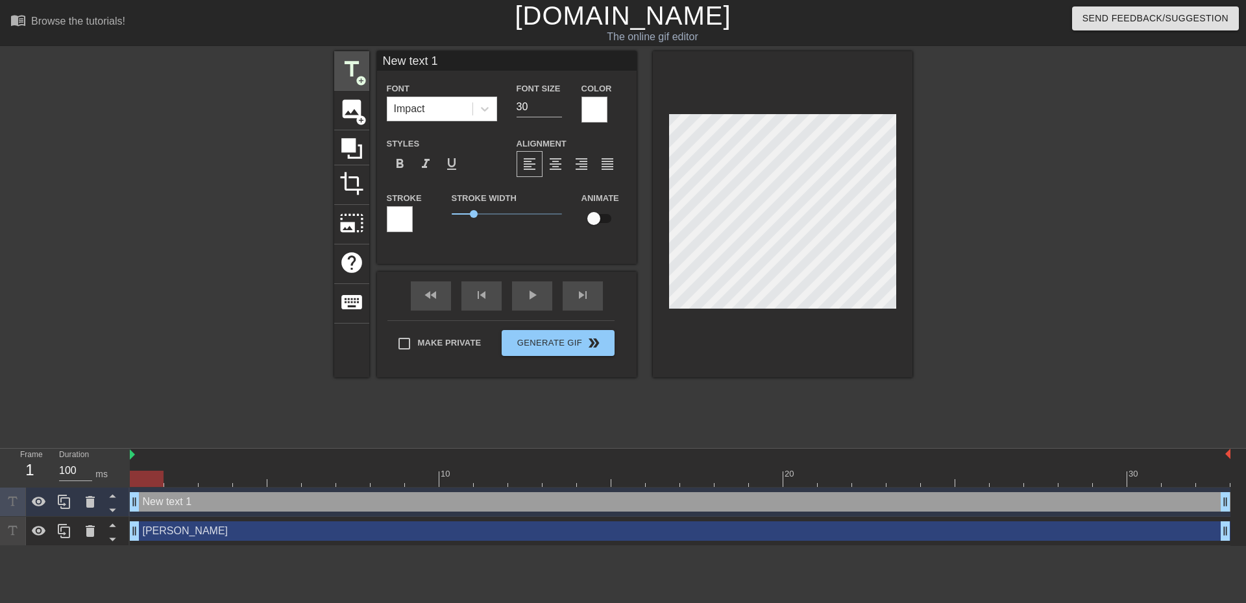
drag, startPoint x: 461, startPoint y: 65, endPoint x: 357, endPoint y: 60, distance: 103.9
click at [358, 60] on div "title add_circle image add_circle crop photo_size_select_large help keyboard Ne…" at bounding box center [623, 214] width 578 height 326
type input "Kapinha"
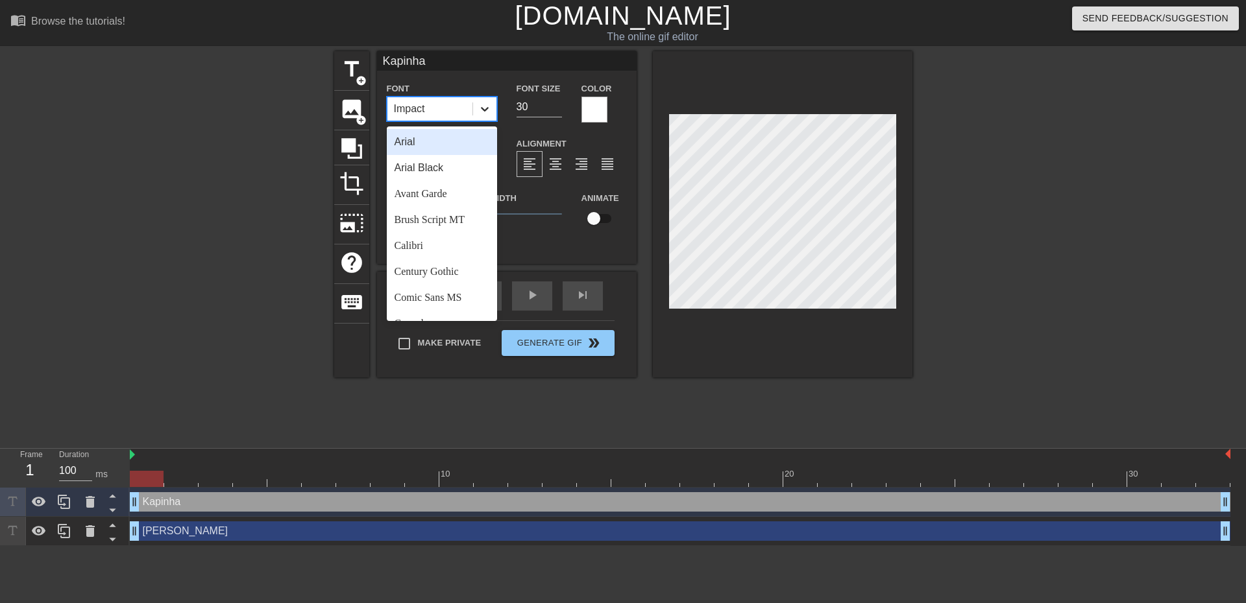
click at [481, 120] on div at bounding box center [484, 108] width 23 height 23
click at [426, 282] on div "Trebuchet MS" at bounding box center [442, 280] width 110 height 26
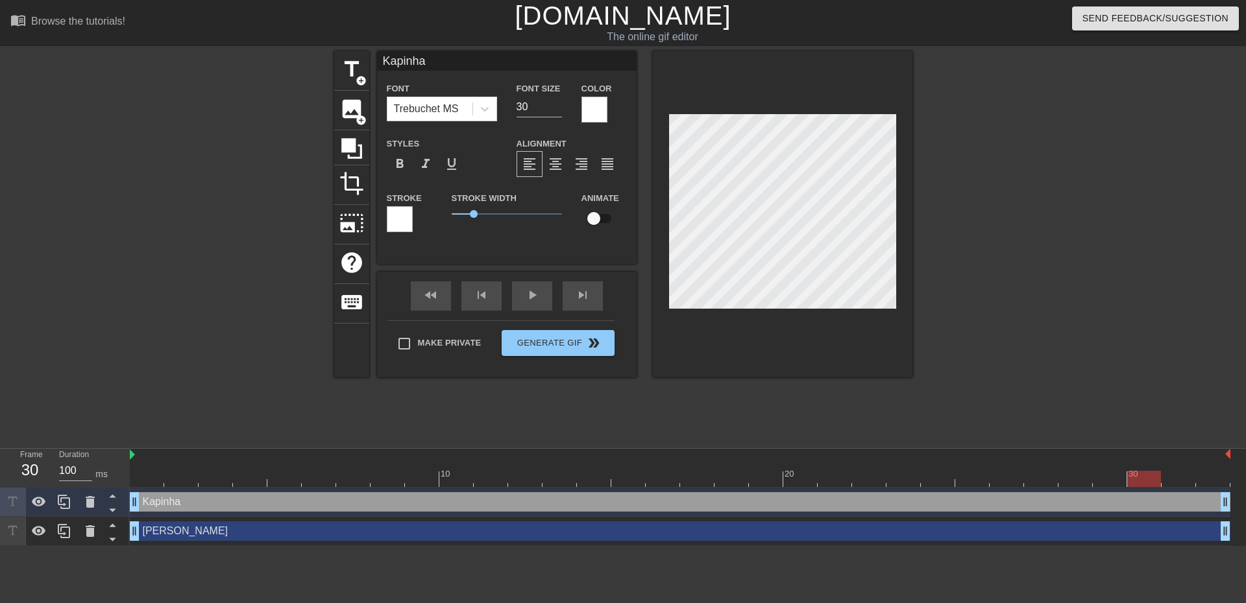
drag, startPoint x: 152, startPoint y: 476, endPoint x: 1129, endPoint y: 479, distance: 977.0
click at [1129, 479] on div at bounding box center [1144, 479] width 34 height 16
drag, startPoint x: 1222, startPoint y: 502, endPoint x: 1134, endPoint y: 498, distance: 87.7
click at [1134, 498] on div "Kapinha drag_handle drag_handle" at bounding box center [680, 501] width 1100 height 19
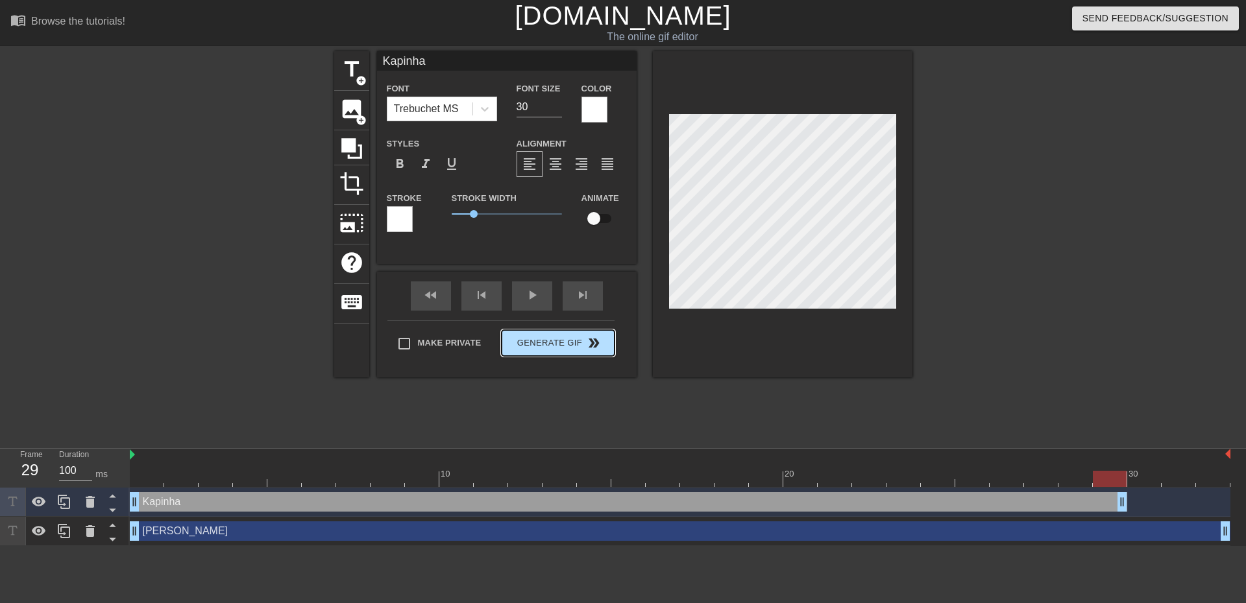
click at [588, 352] on button "Generate Gif double_arrow" at bounding box center [557, 343] width 112 height 26
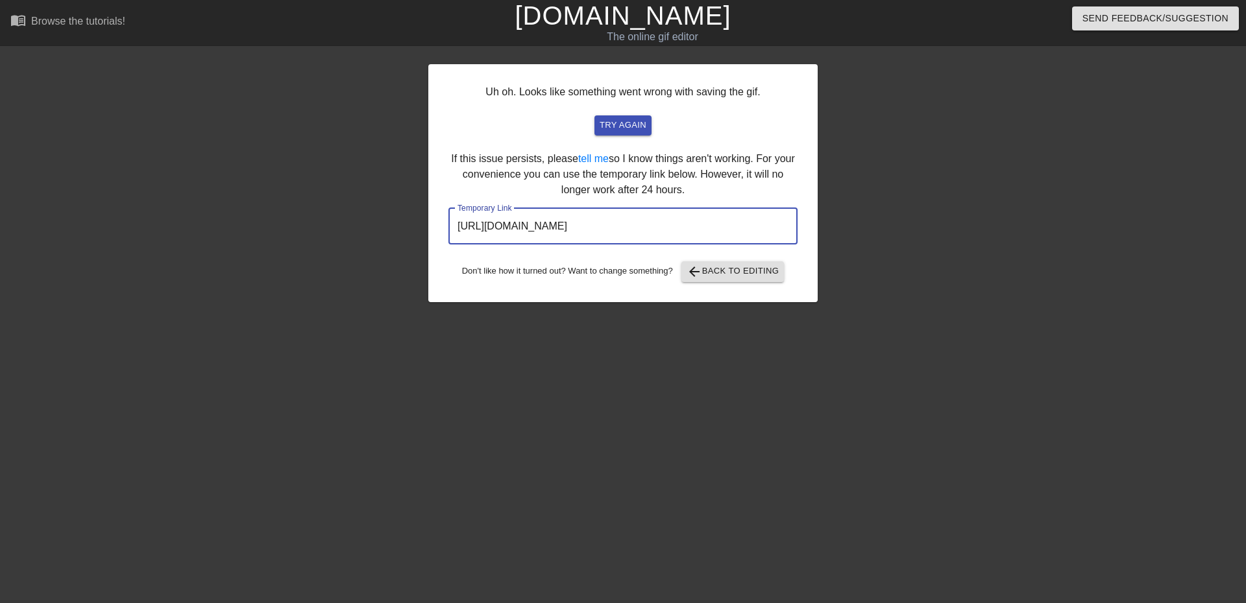
drag, startPoint x: 727, startPoint y: 224, endPoint x: 501, endPoint y: 183, distance: 229.6
click at [474, 203] on div "Uh oh. Looks like something went wrong with saving the gif. try again If this i…" at bounding box center [622, 183] width 389 height 238
click at [721, 232] on input "[URL][DOMAIN_NAME]" at bounding box center [622, 226] width 349 height 36
drag, startPoint x: 758, startPoint y: 225, endPoint x: 415, endPoint y: 194, distance: 344.6
click at [381, 210] on div "Uh oh. Looks like something went wrong with saving the gif. try again If this i…" at bounding box center [623, 245] width 1246 height 389
